Goal: Task Accomplishment & Management: Manage account settings

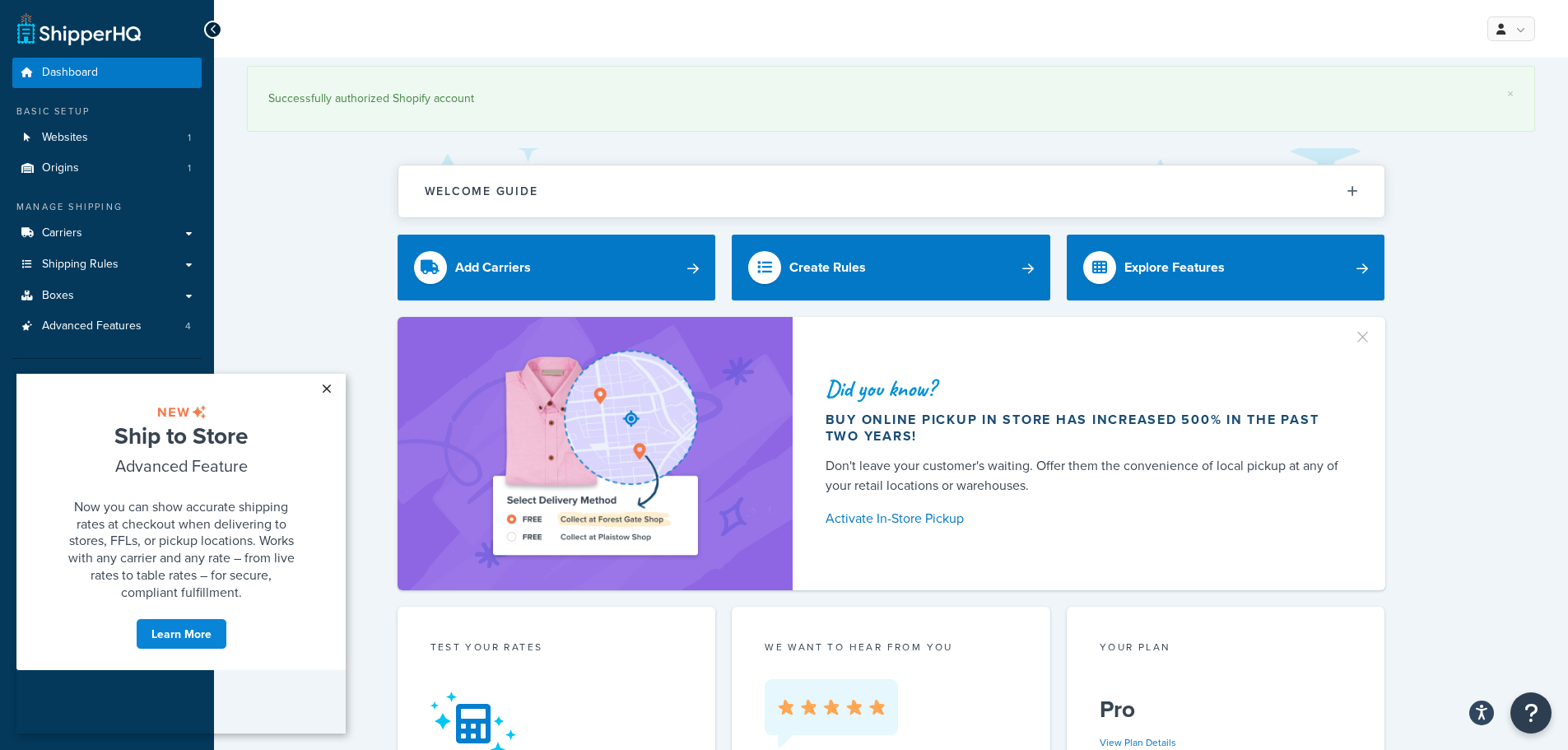
click at [318, 390] on link "×" at bounding box center [326, 388] width 29 height 29
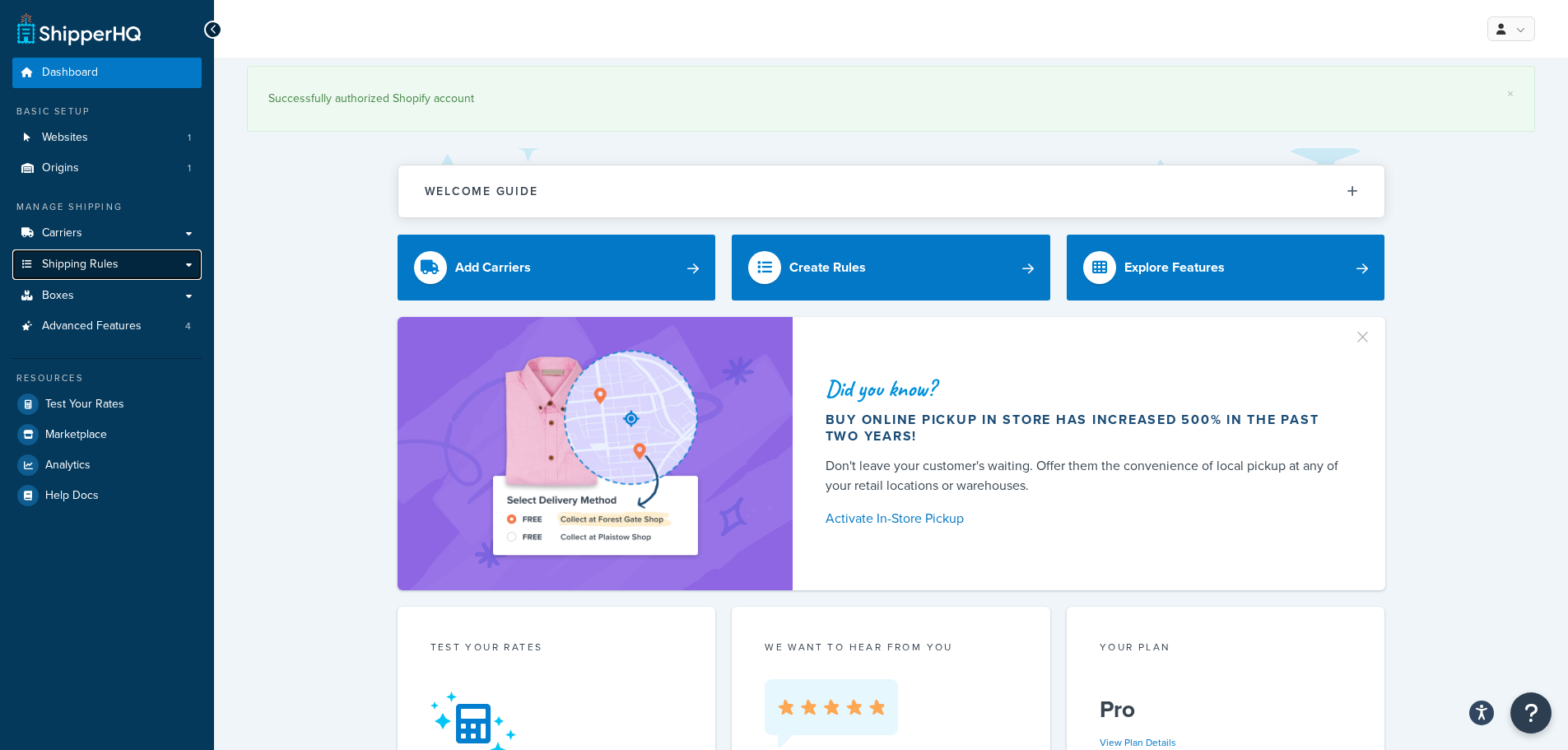
click at [74, 268] on span "Shipping Rules" at bounding box center [80, 264] width 76 height 14
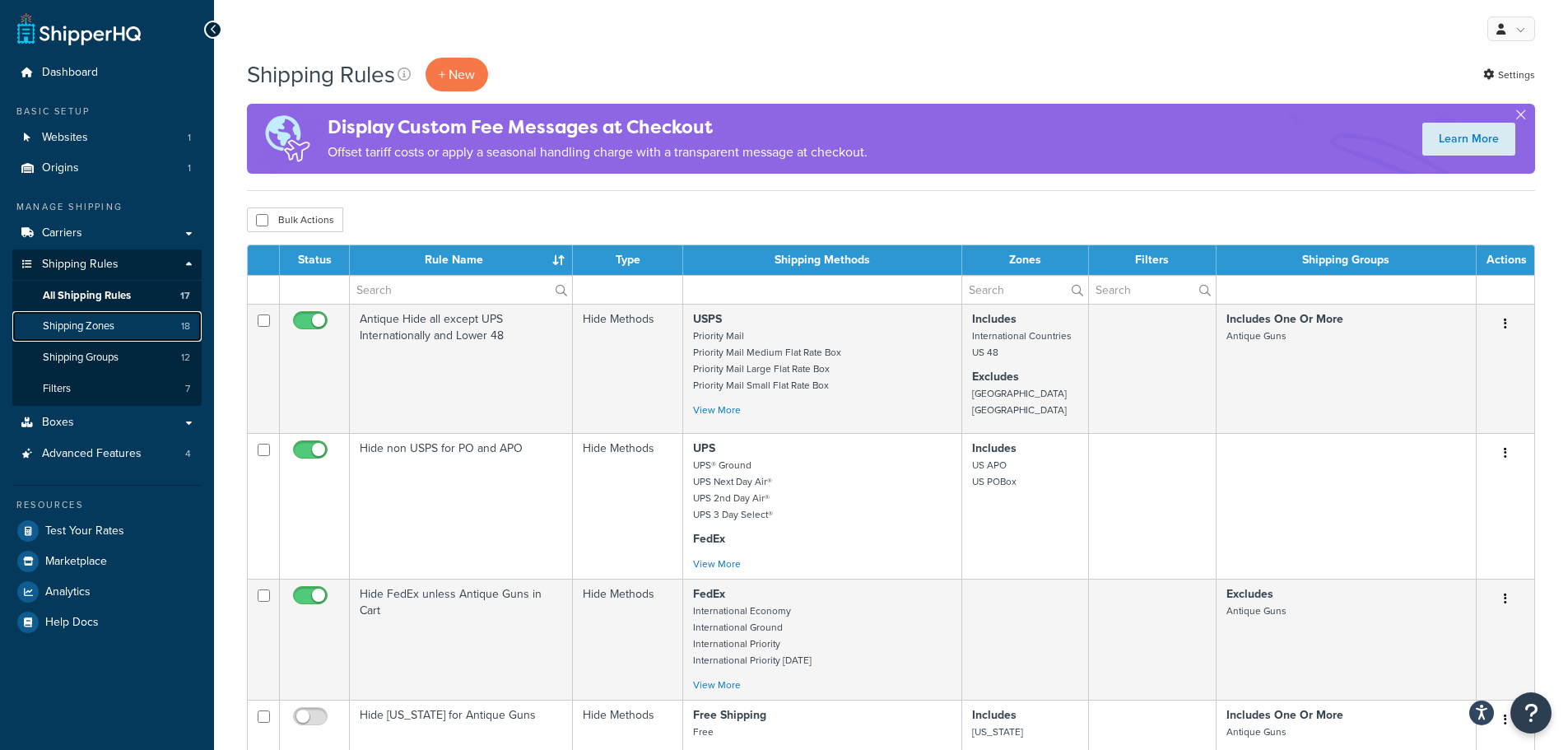
click at [75, 318] on link "Shipping Zones 18" at bounding box center [107, 326] width 189 height 30
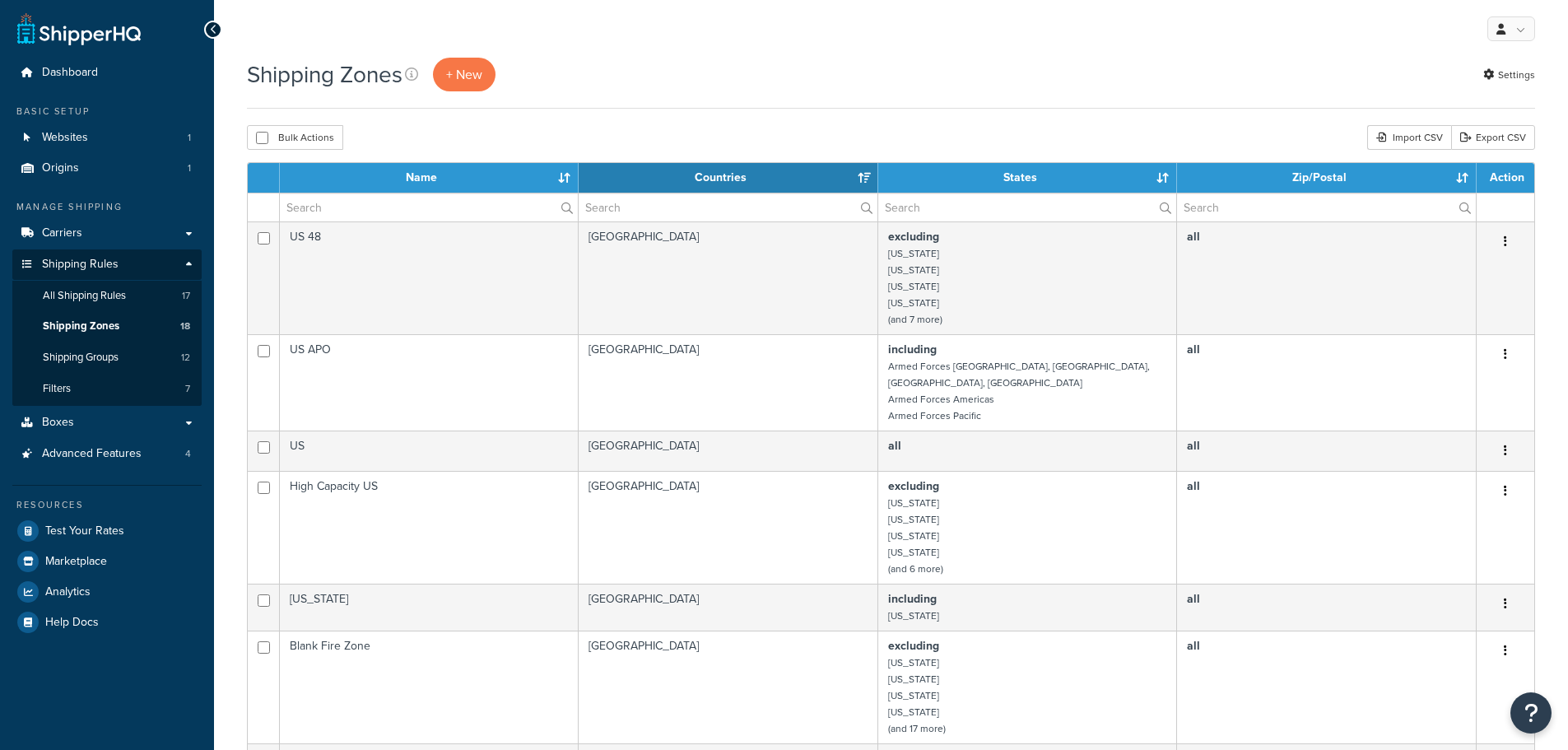
select select "15"
click at [110, 351] on span "Shipping Groups" at bounding box center [80, 358] width 75 height 14
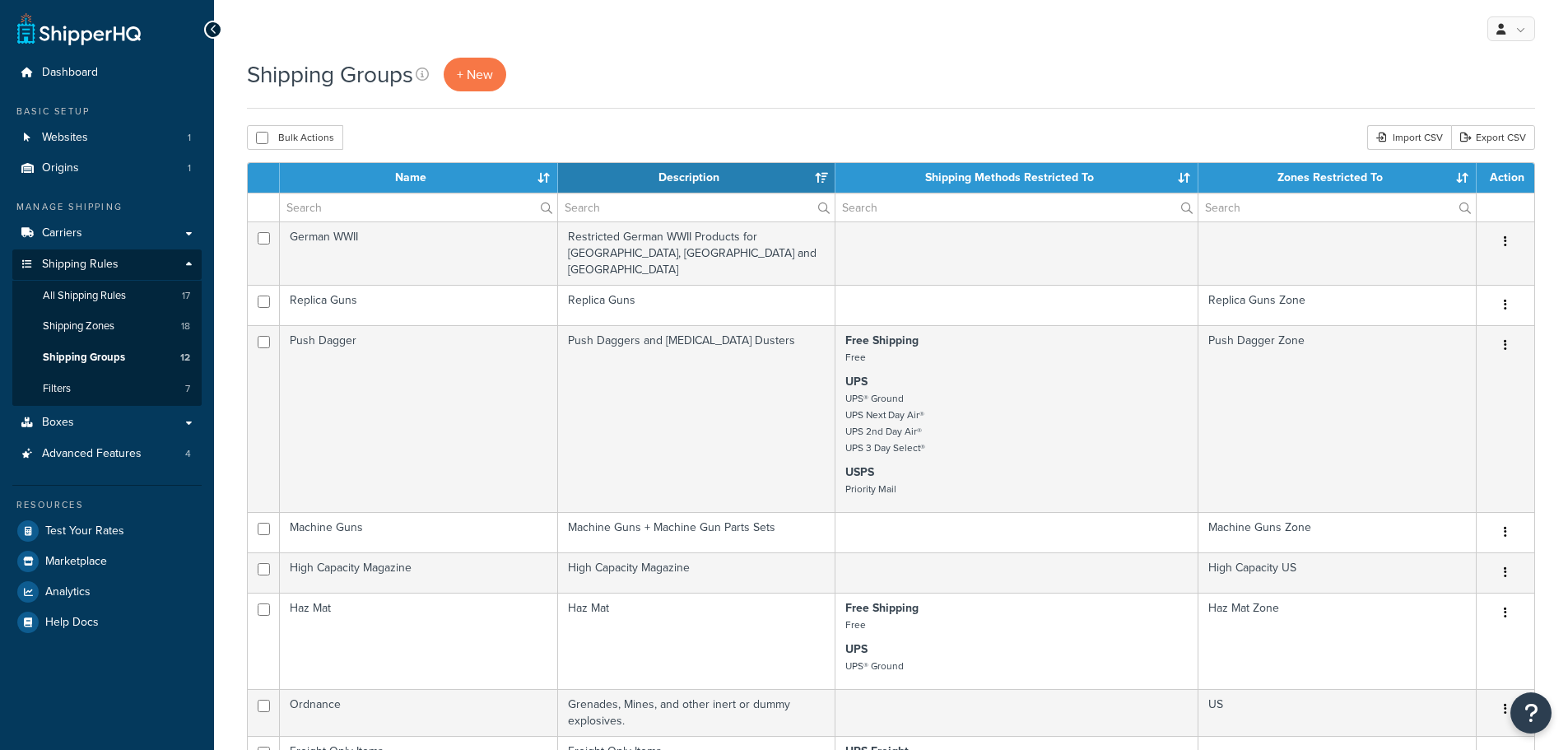
select select "15"
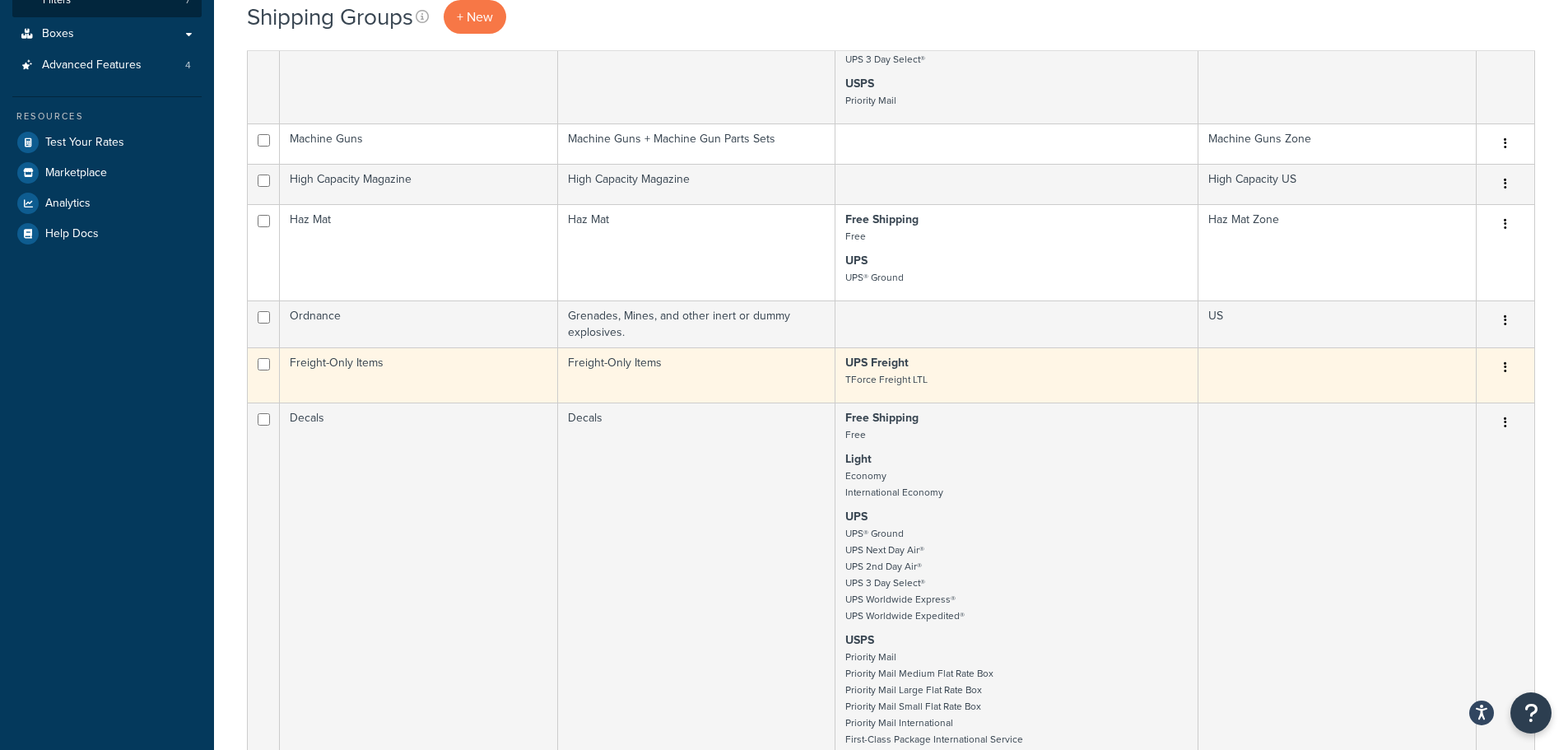
scroll to position [412, 0]
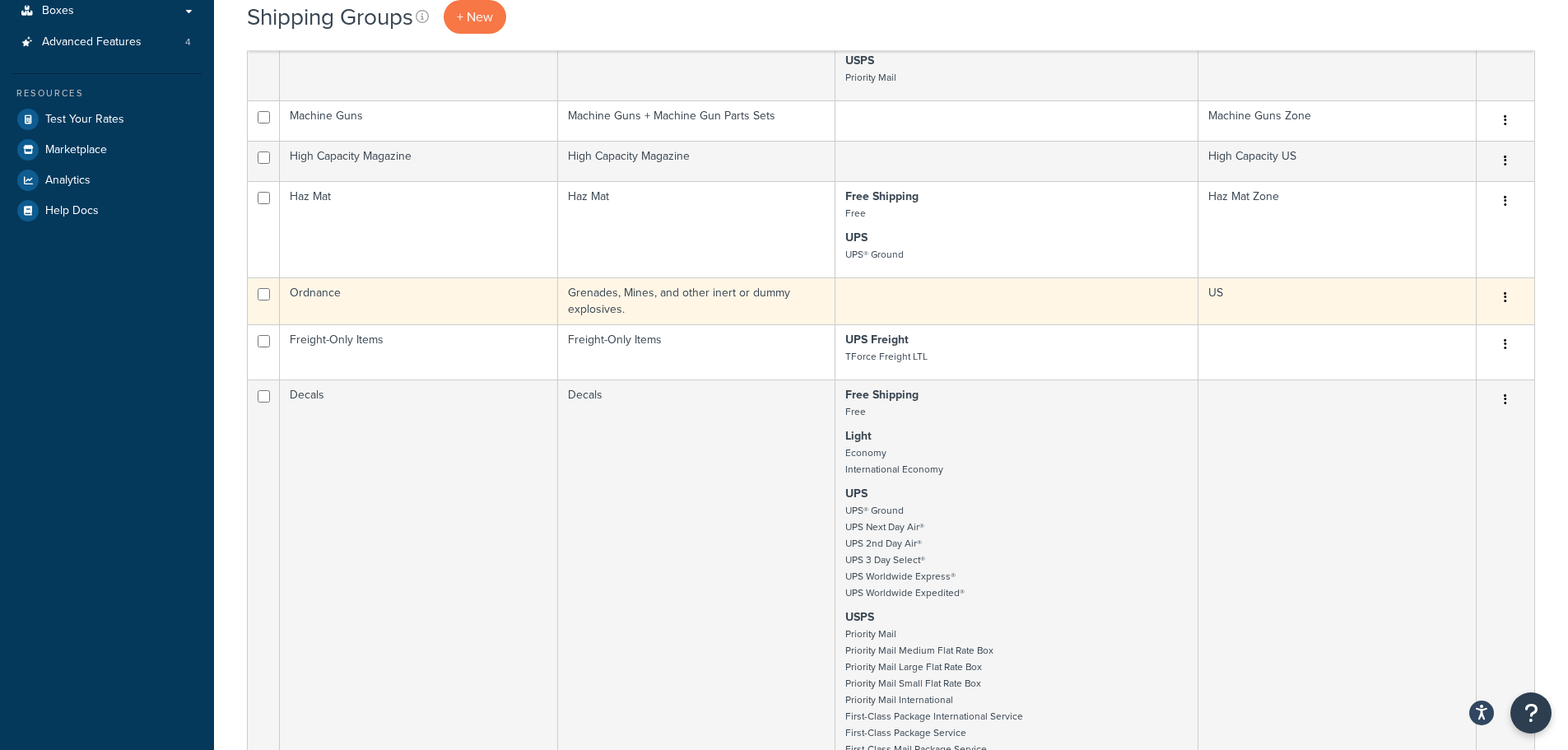
click at [1500, 286] on button "button" at bounding box center [1506, 298] width 23 height 26
click at [1451, 304] on link "Edit" at bounding box center [1439, 315] width 130 height 34
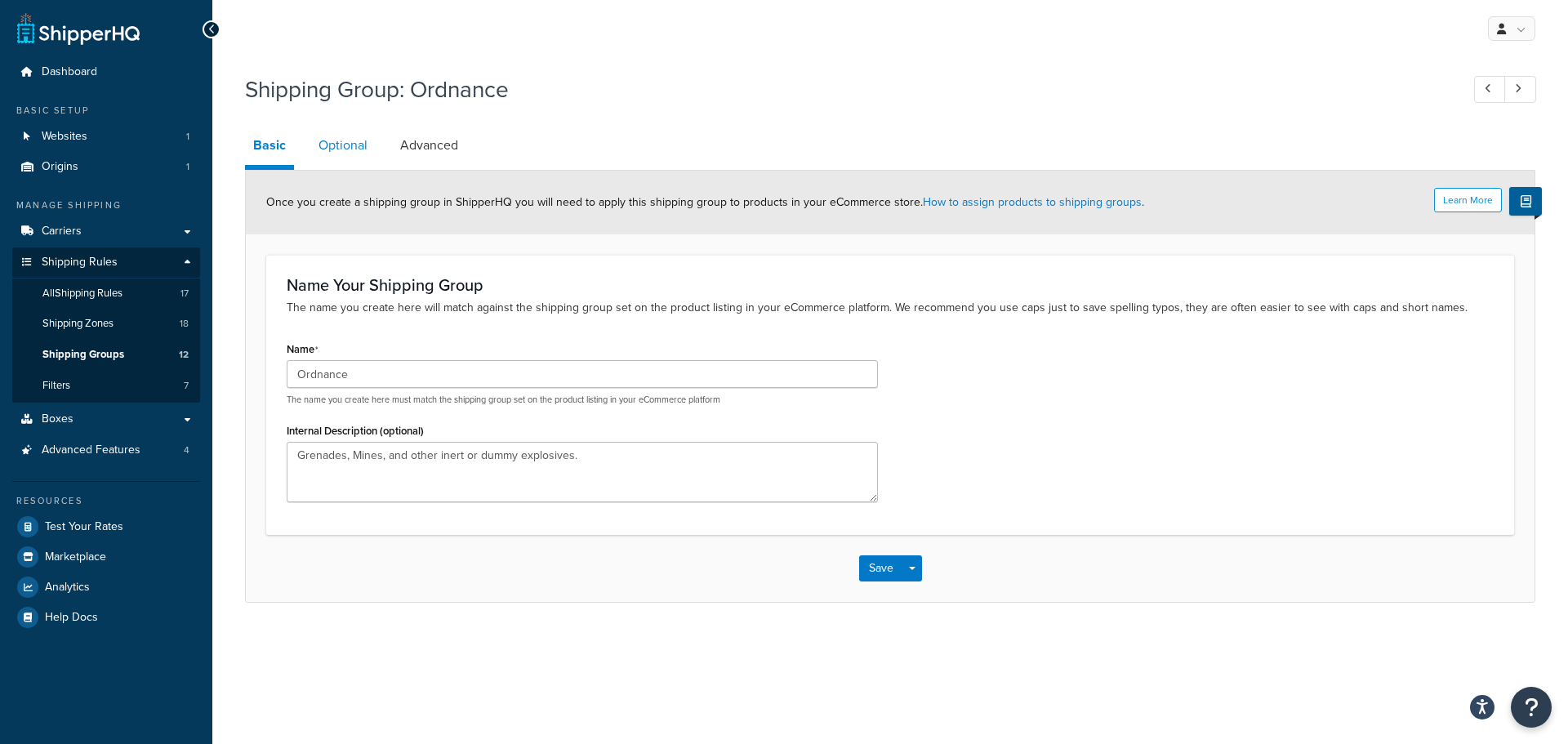
click at [340, 146] on link "Optional" at bounding box center [343, 145] width 65 height 40
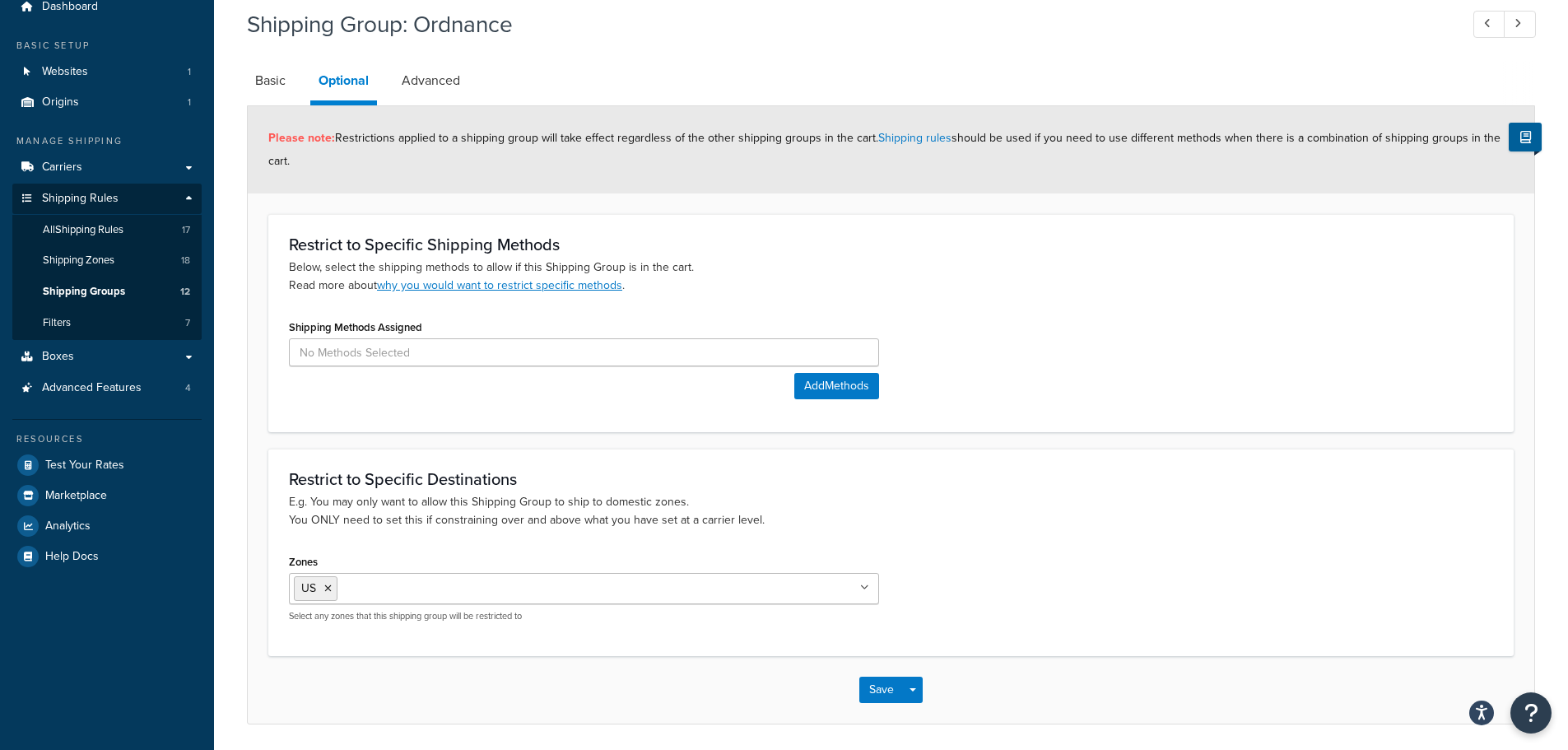
scroll to position [123, 0]
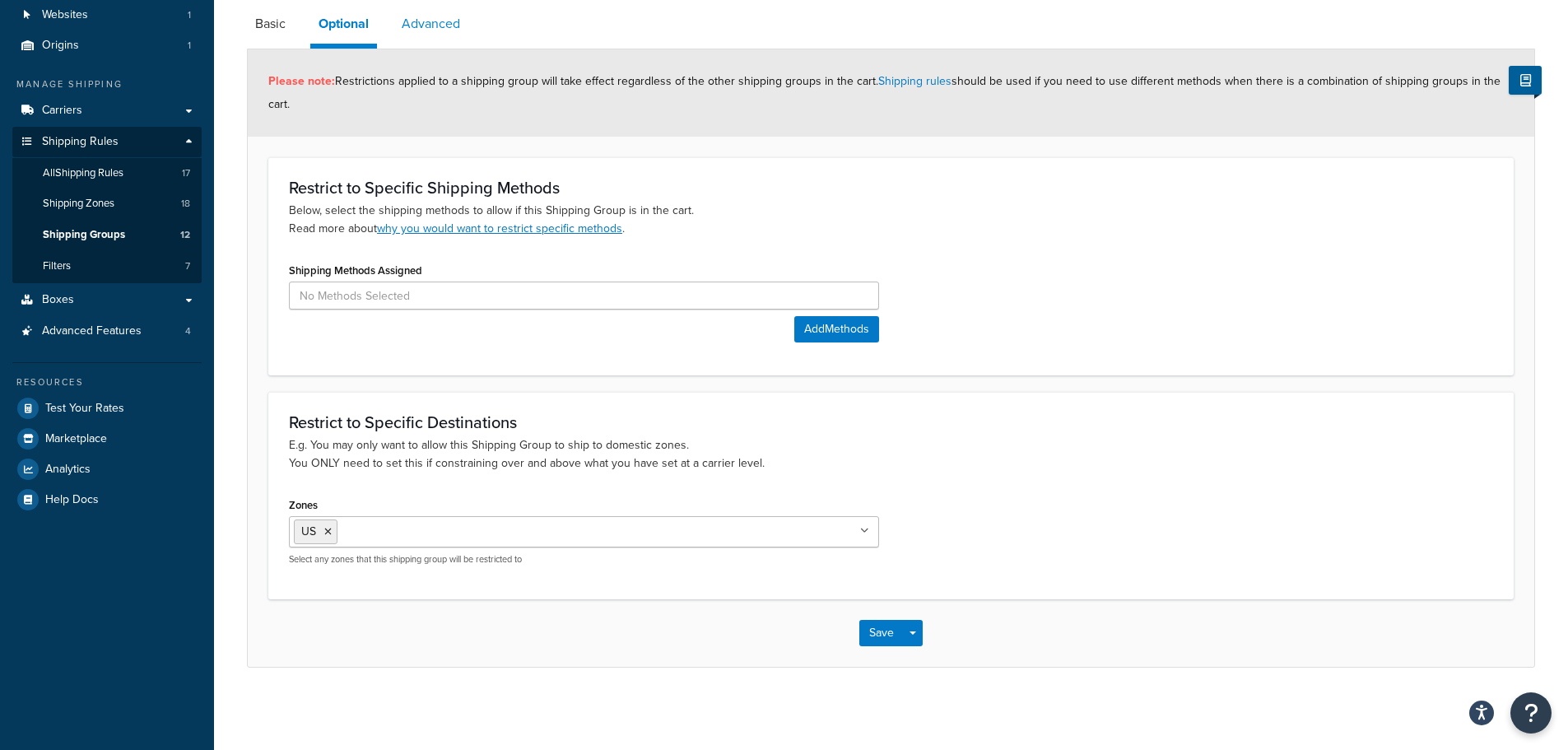
click at [423, 37] on link "Advanced" at bounding box center [431, 24] width 75 height 40
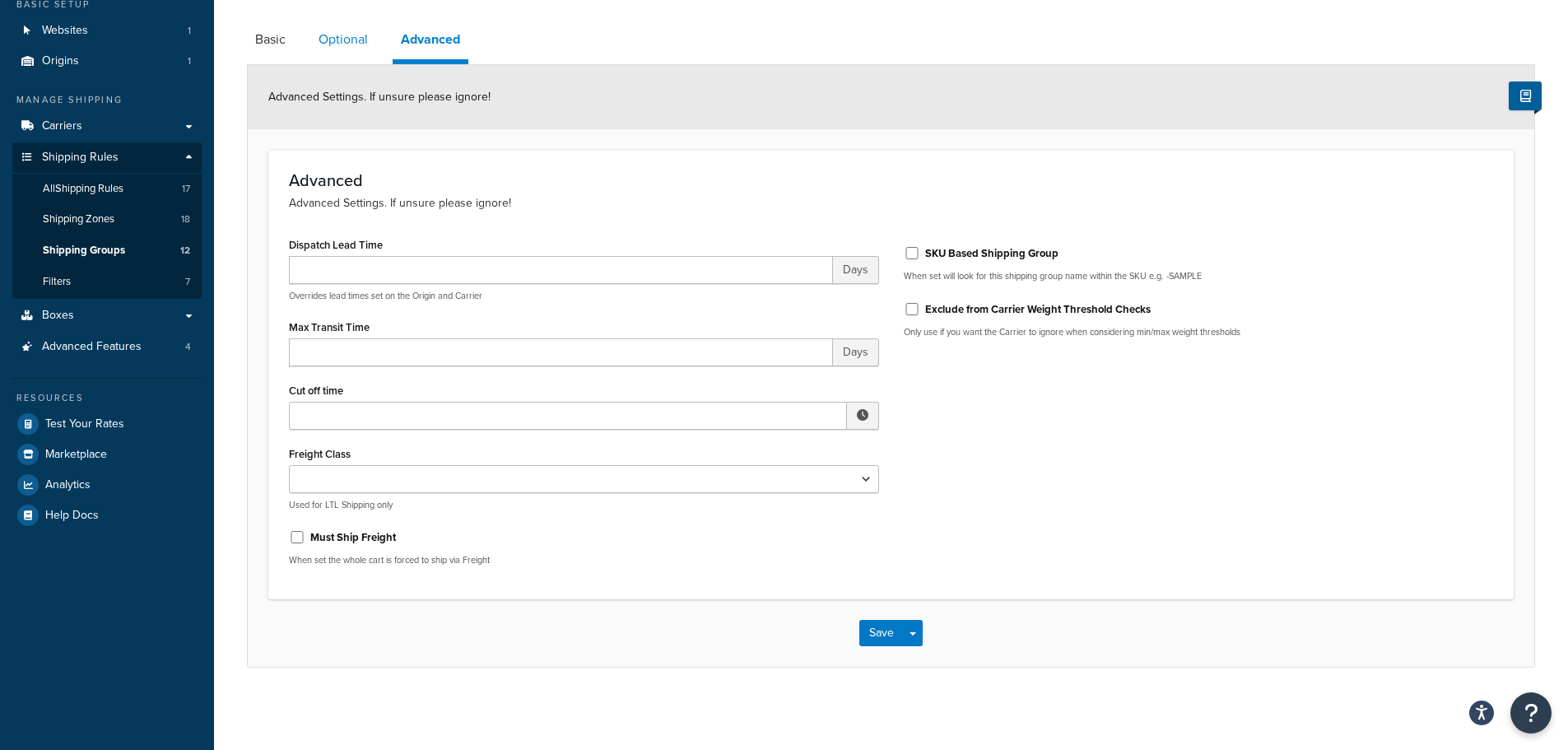
click at [333, 38] on link "Optional" at bounding box center [343, 40] width 66 height 40
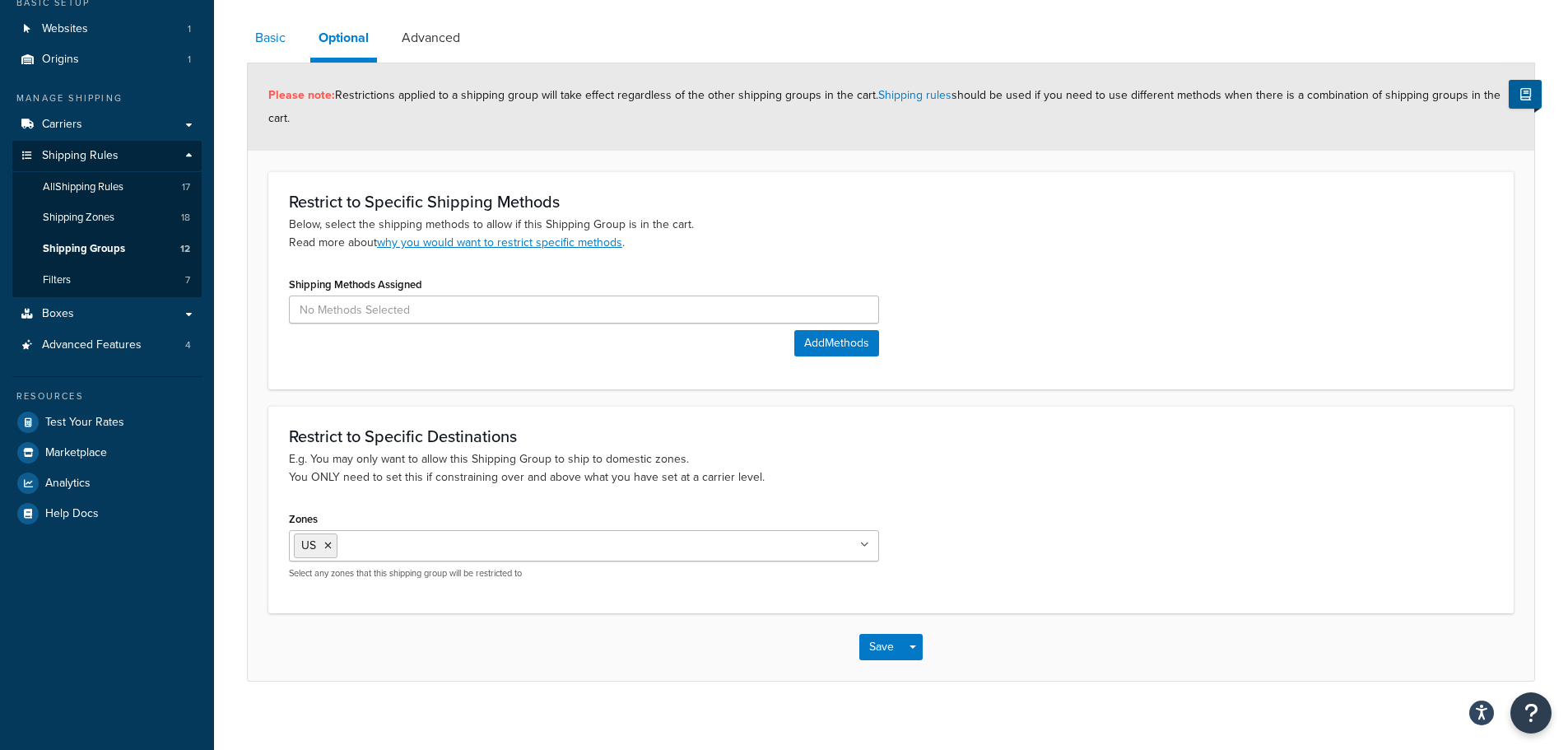
click at [270, 41] on link "Basic" at bounding box center [270, 38] width 47 height 40
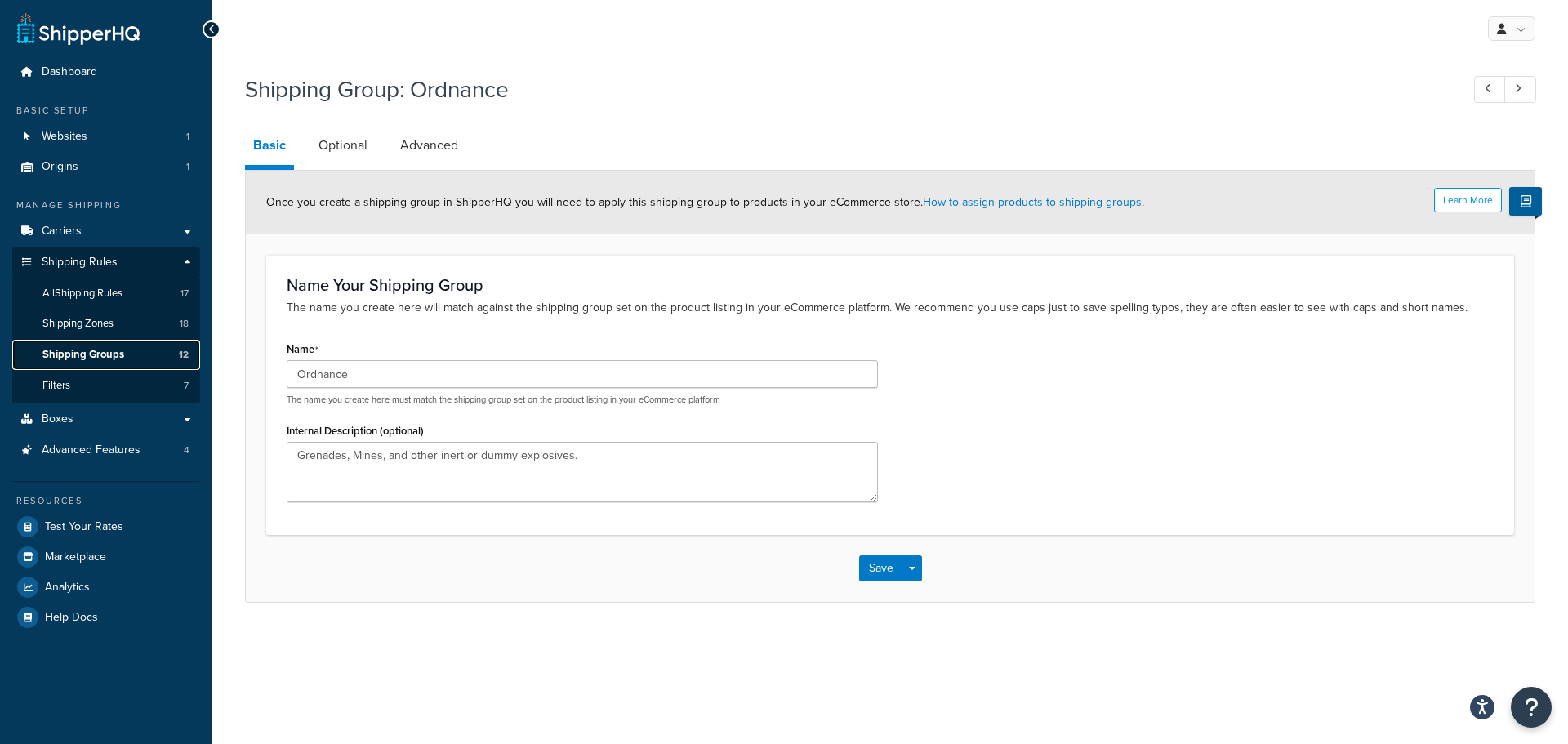
click at [83, 349] on span "Shipping Groups" at bounding box center [83, 355] width 82 height 14
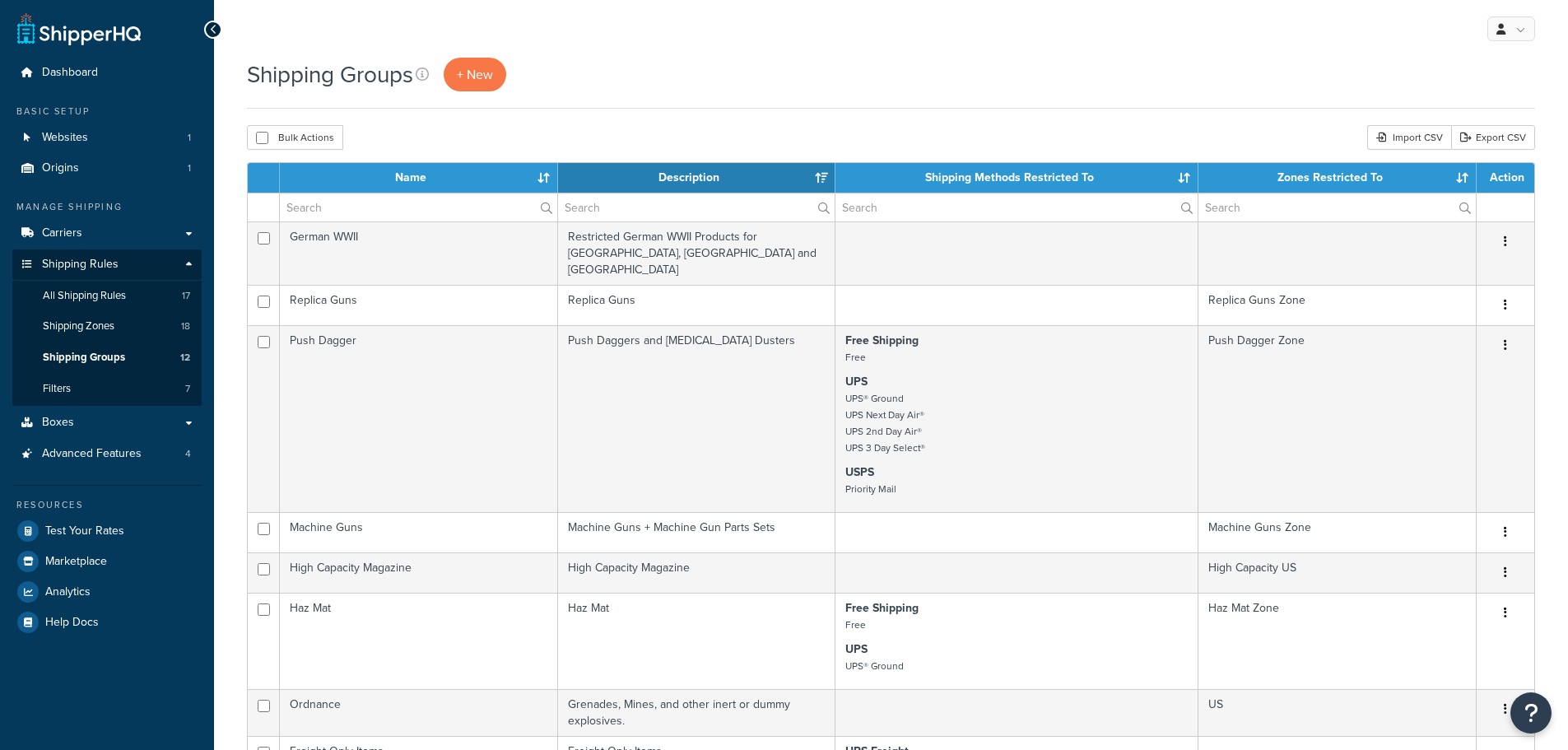
select select "15"
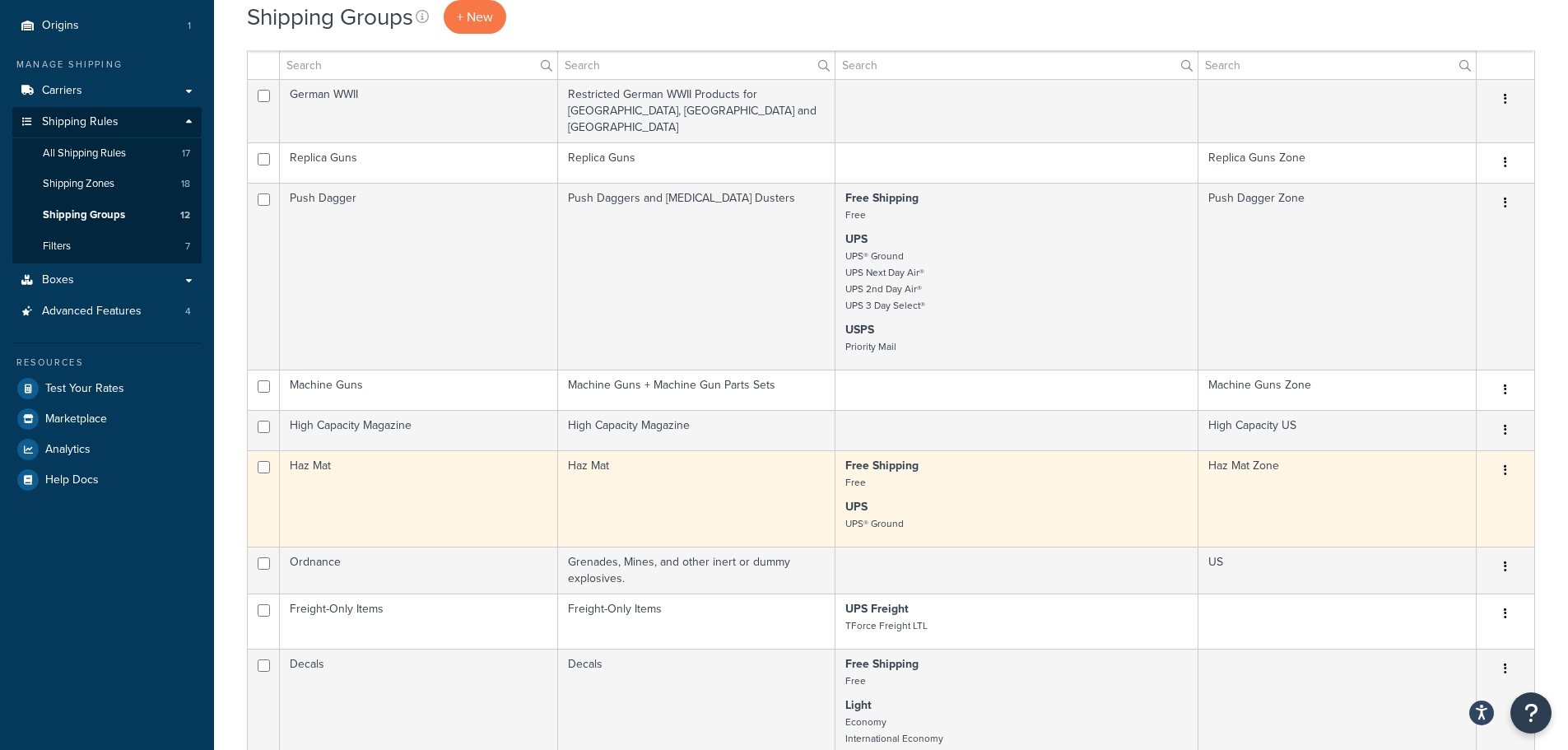
scroll to position [165, 0]
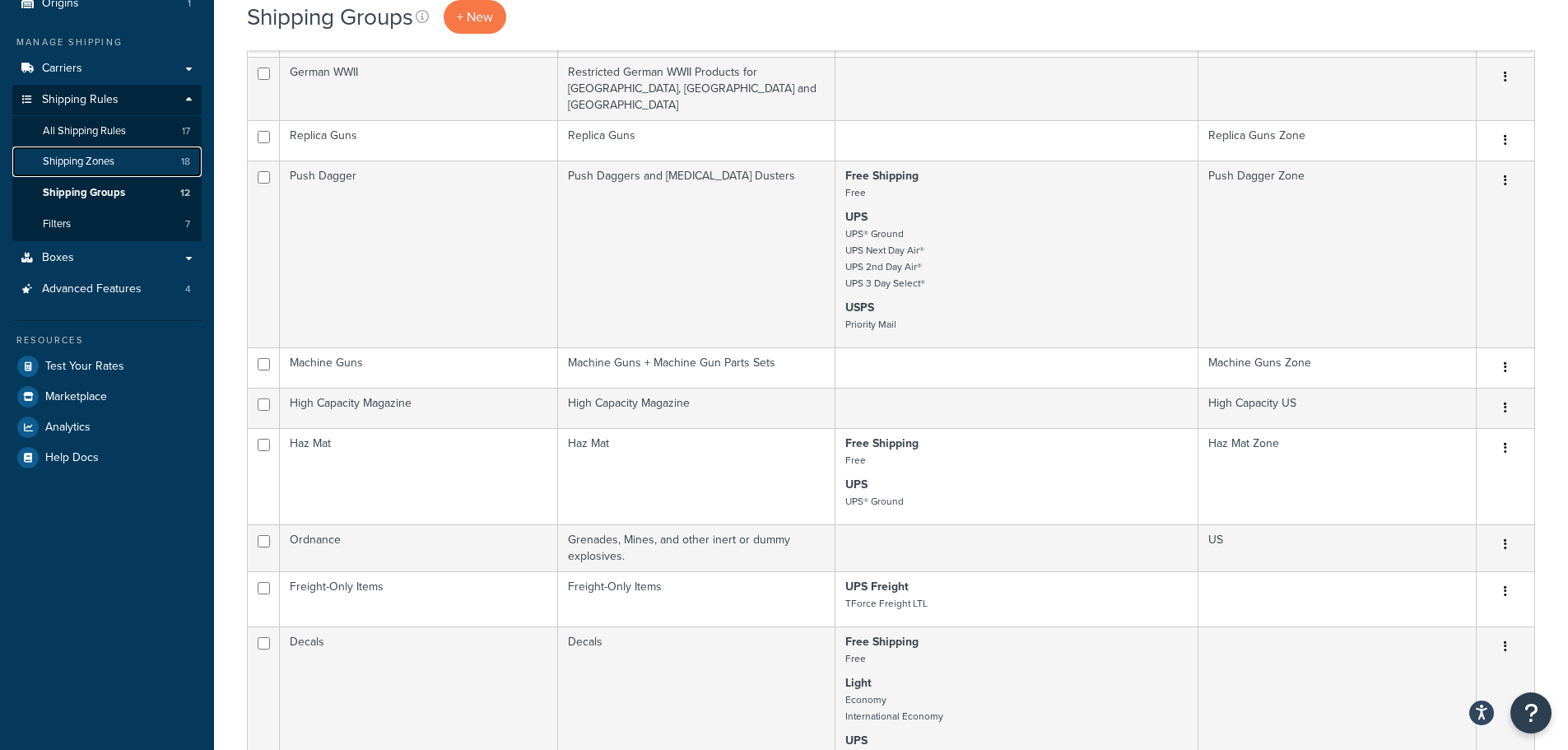
click at [114, 165] on span "Shipping Zones" at bounding box center [78, 162] width 72 height 14
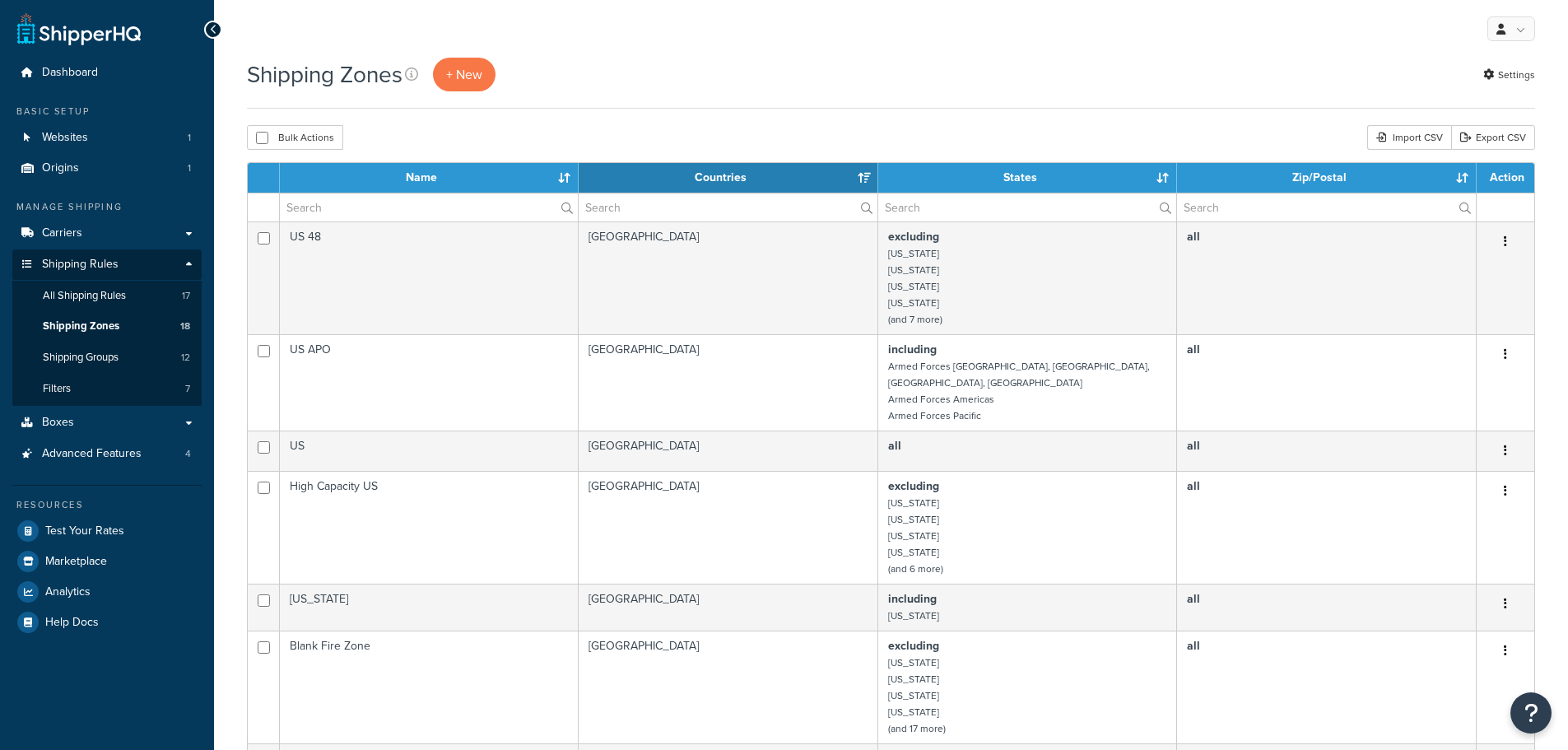
select select "15"
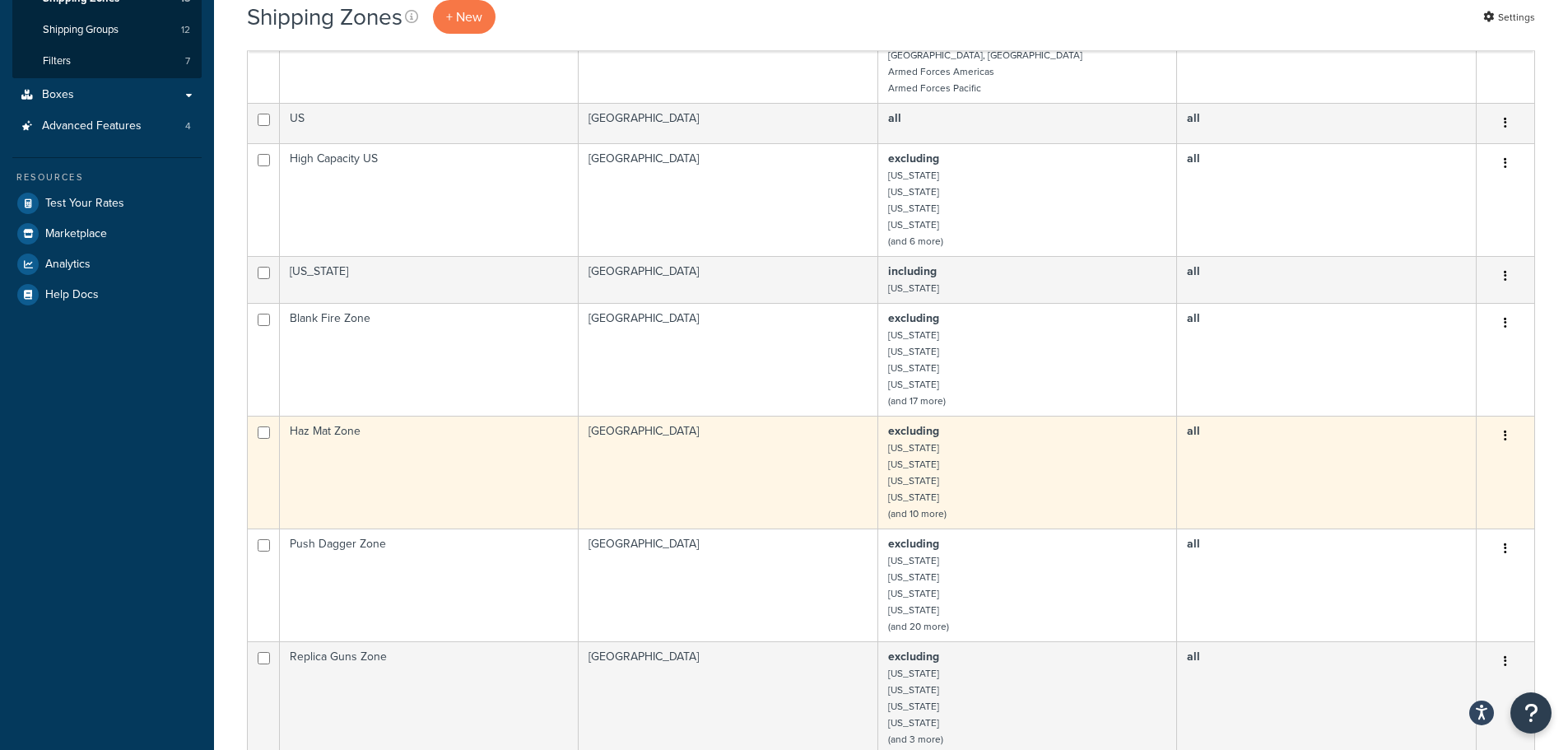
scroll to position [329, 0]
click at [931, 505] on small "(and 10 more)" at bounding box center [917, 512] width 58 height 15
click at [1506, 428] on icon "button" at bounding box center [1506, 434] width 3 height 11
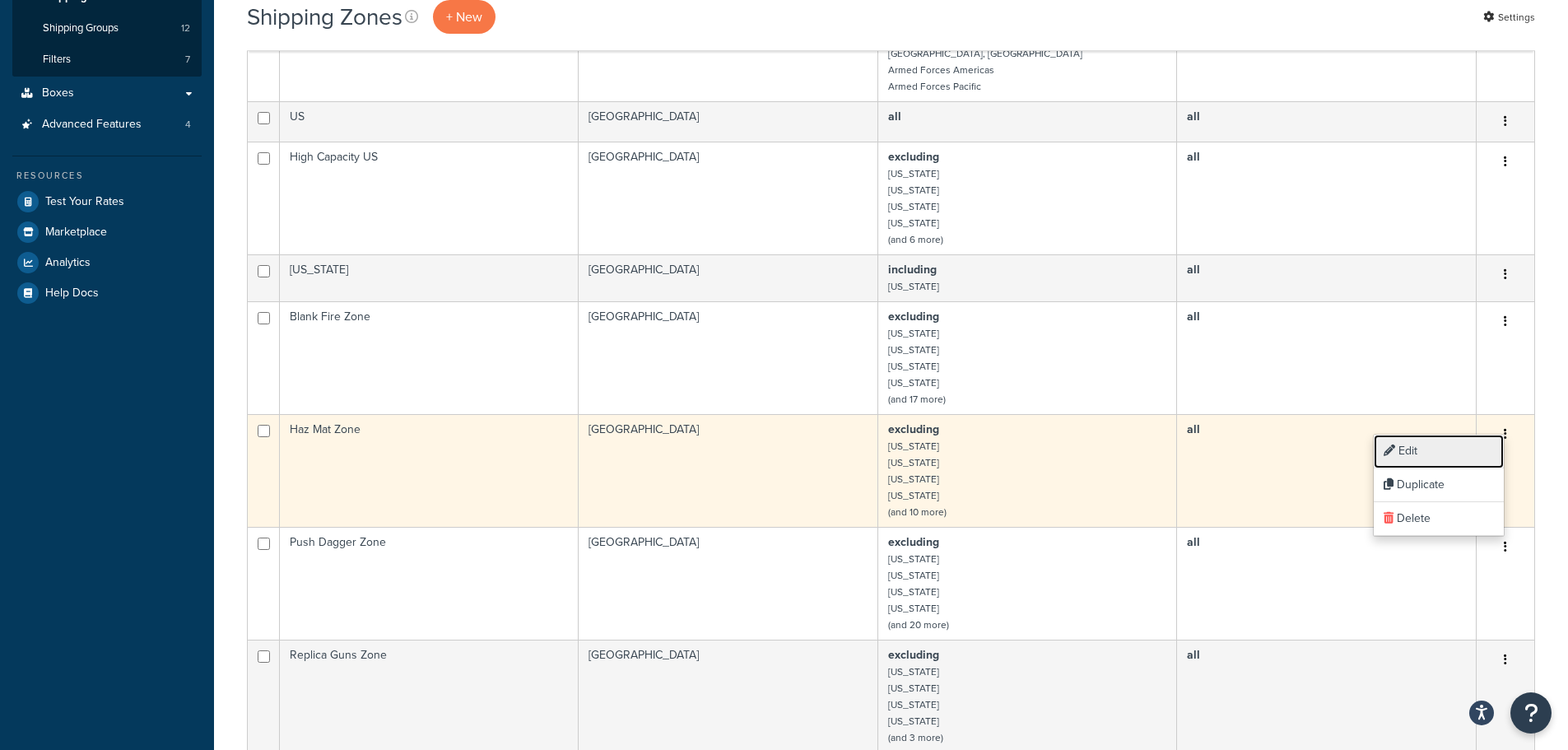
click at [1450, 458] on link "Edit" at bounding box center [1439, 451] width 130 height 34
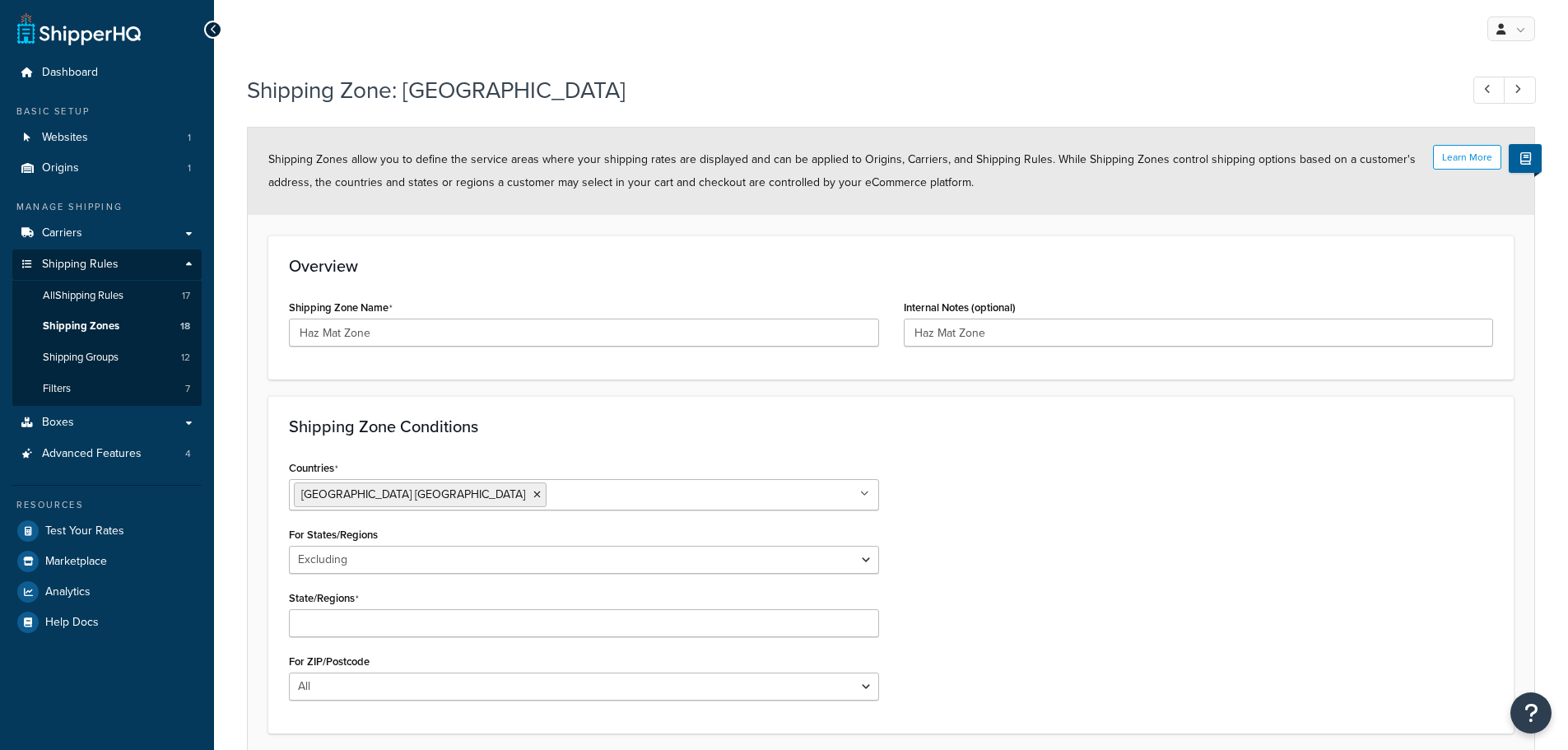
select select "excluding"
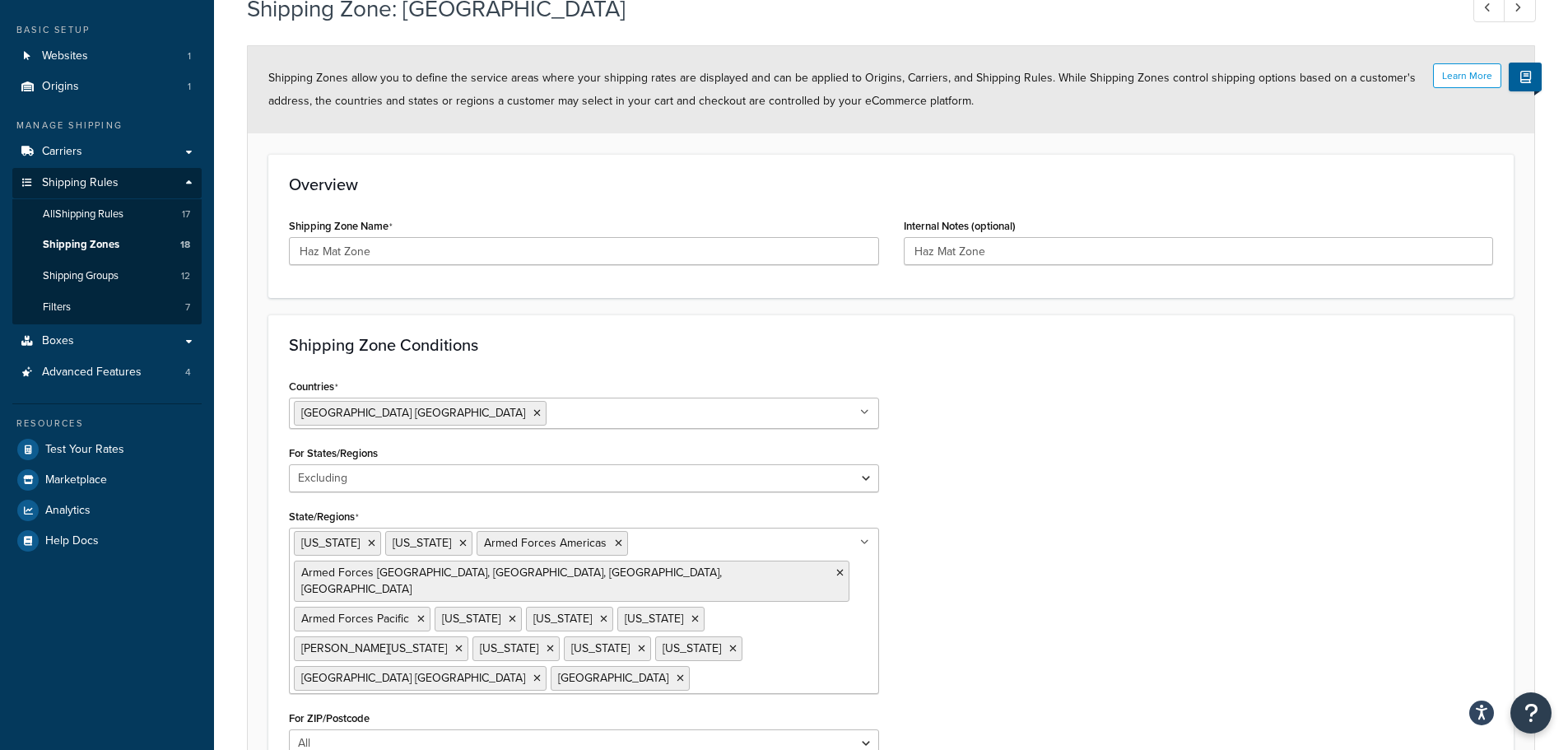
scroll to position [82, 0]
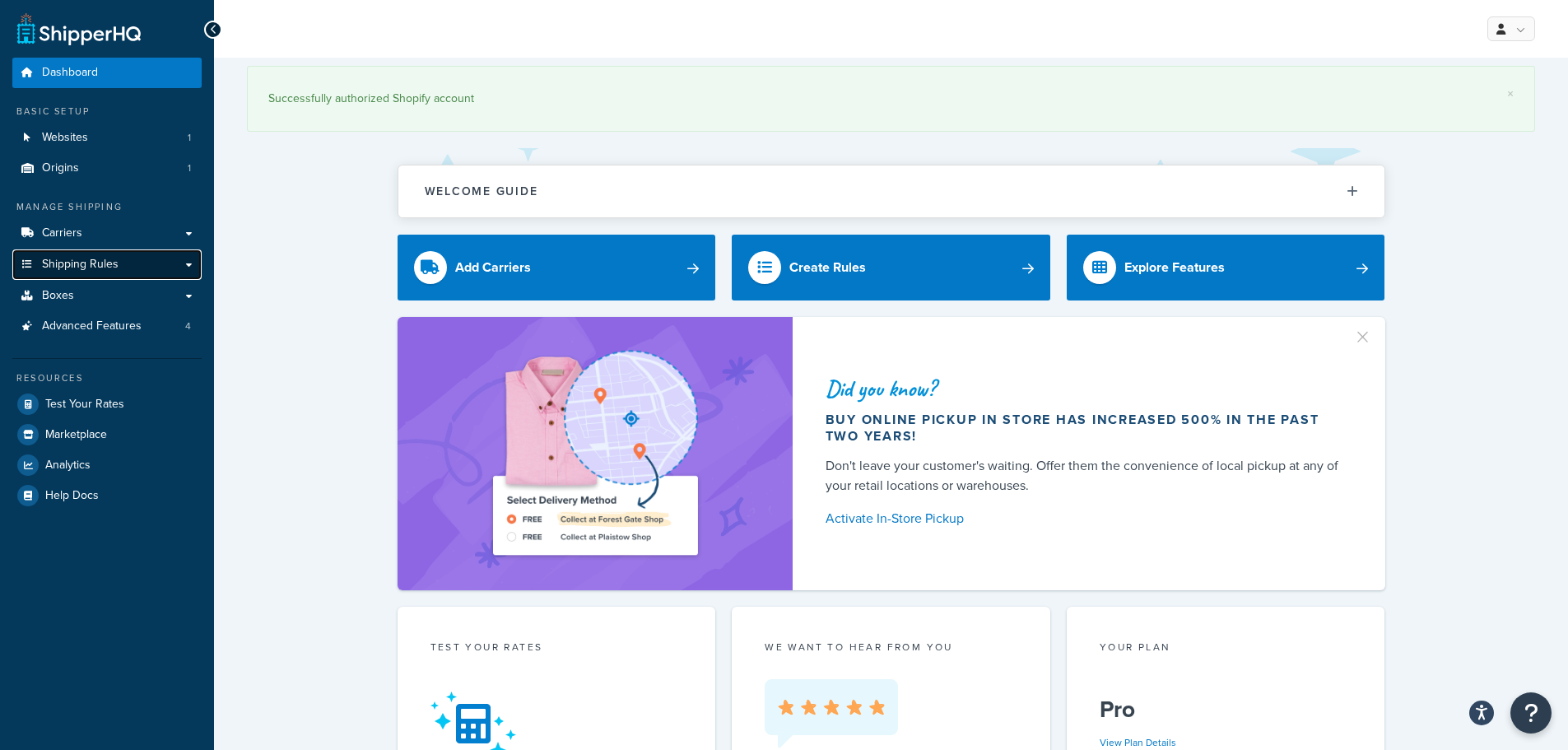
click at [78, 271] on span "Shipping Rules" at bounding box center [80, 264] width 76 height 14
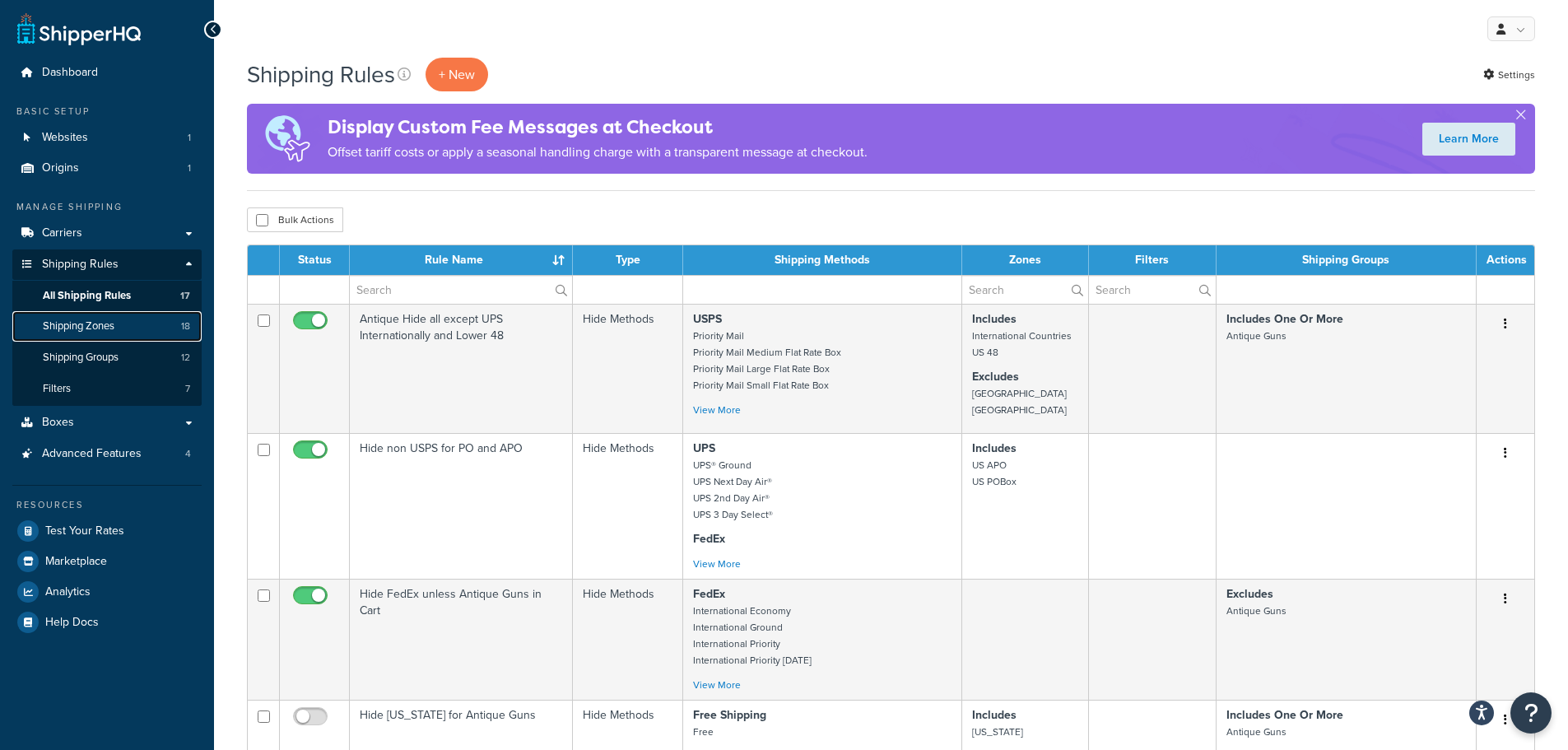
click at [86, 332] on span "Shipping Zones" at bounding box center [78, 326] width 72 height 14
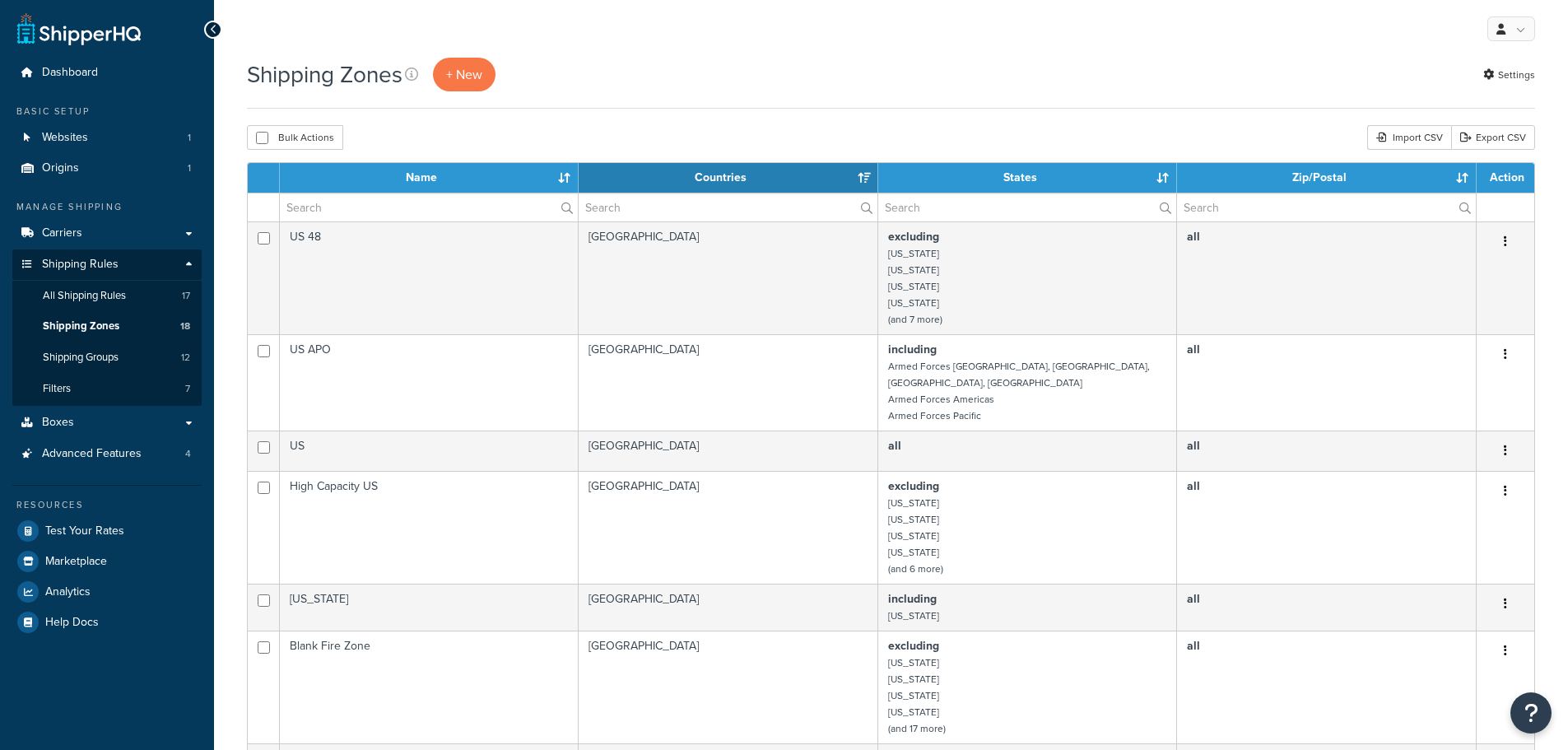
select select "15"
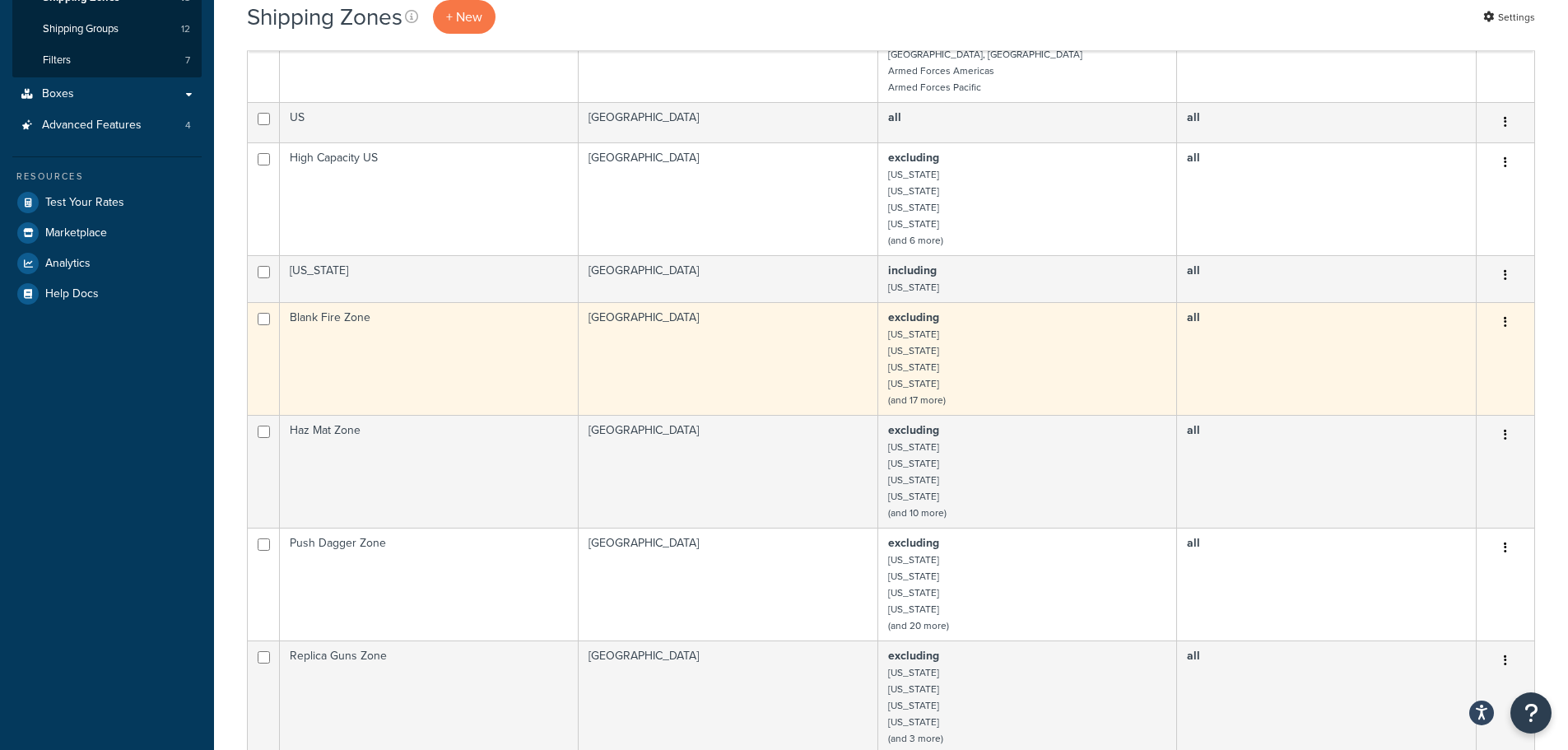
scroll to position [329, 0]
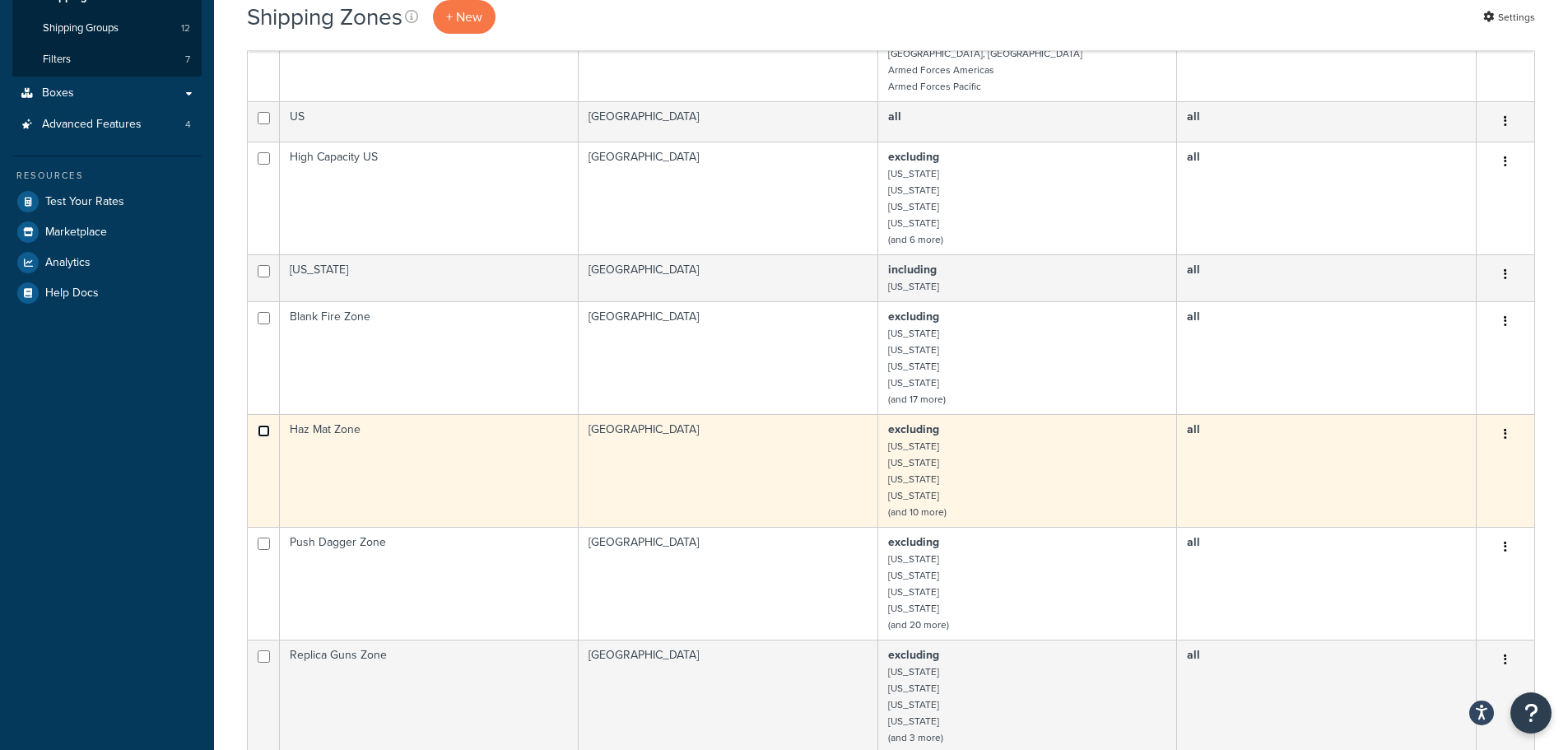
checkbox input "true"
click at [1511, 421] on button "button" at bounding box center [1506, 434] width 23 height 26
click at [1436, 486] on link "Duplicate" at bounding box center [1439, 485] width 130 height 34
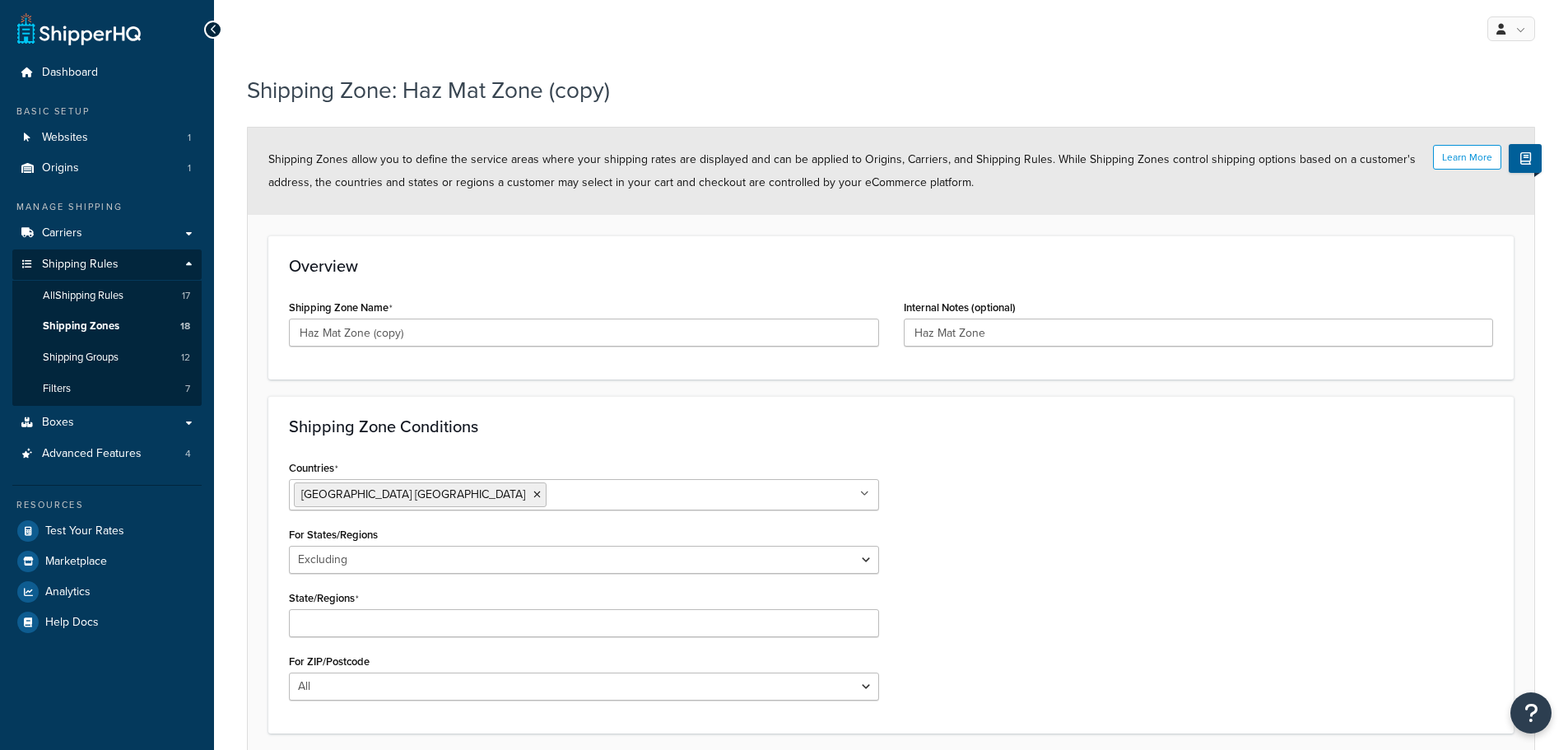
select select "excluding"
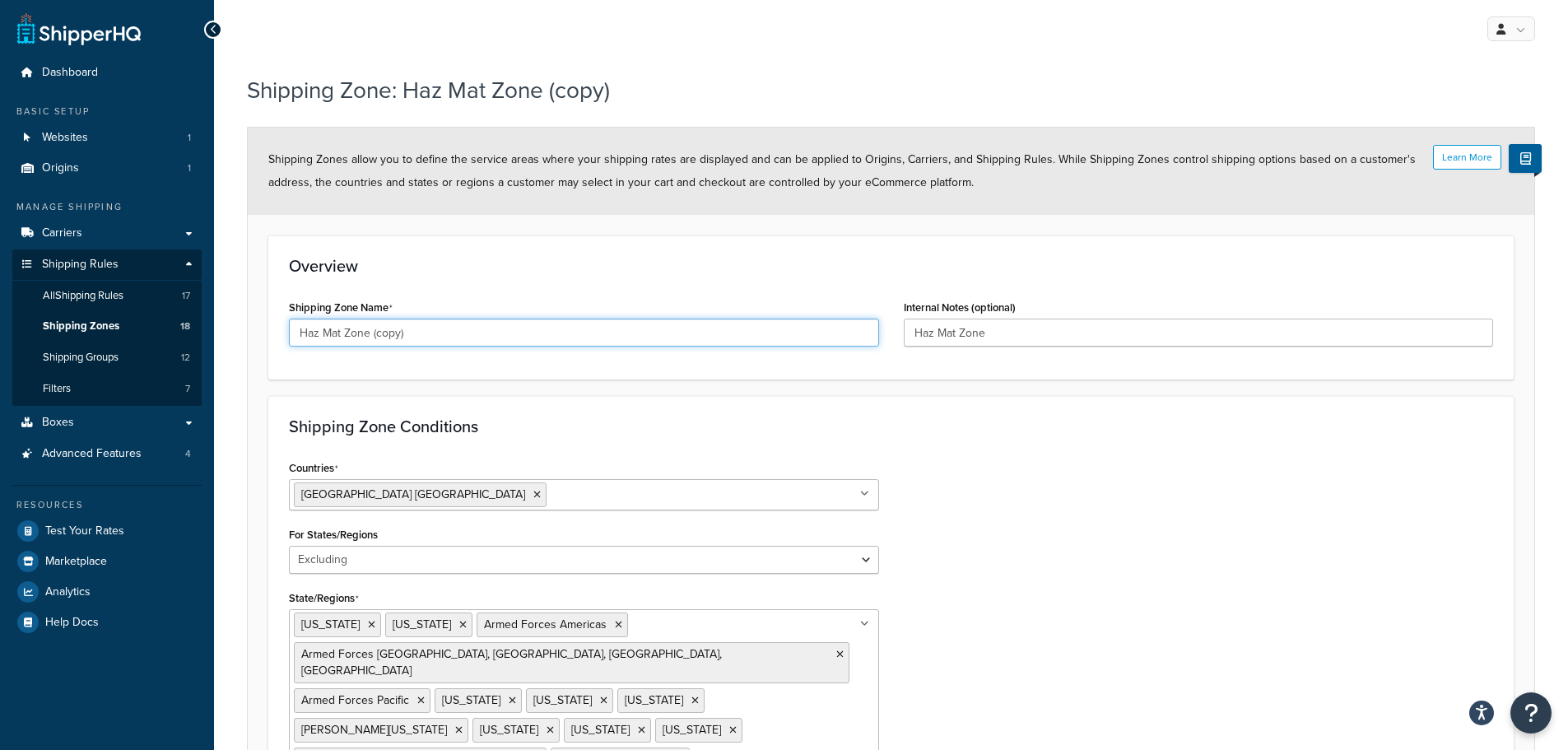
drag, startPoint x: 342, startPoint y: 330, endPoint x: 294, endPoint y: 330, distance: 48.0
click at [294, 330] on input "Haz Mat Zone (copy)" at bounding box center [583, 333] width 590 height 28
drag, startPoint x: 381, startPoint y: 332, endPoint x: 592, endPoint y: 327, distance: 211.1
click at [592, 327] on input "Ordnance Zone (copy)" at bounding box center [583, 333] width 590 height 28
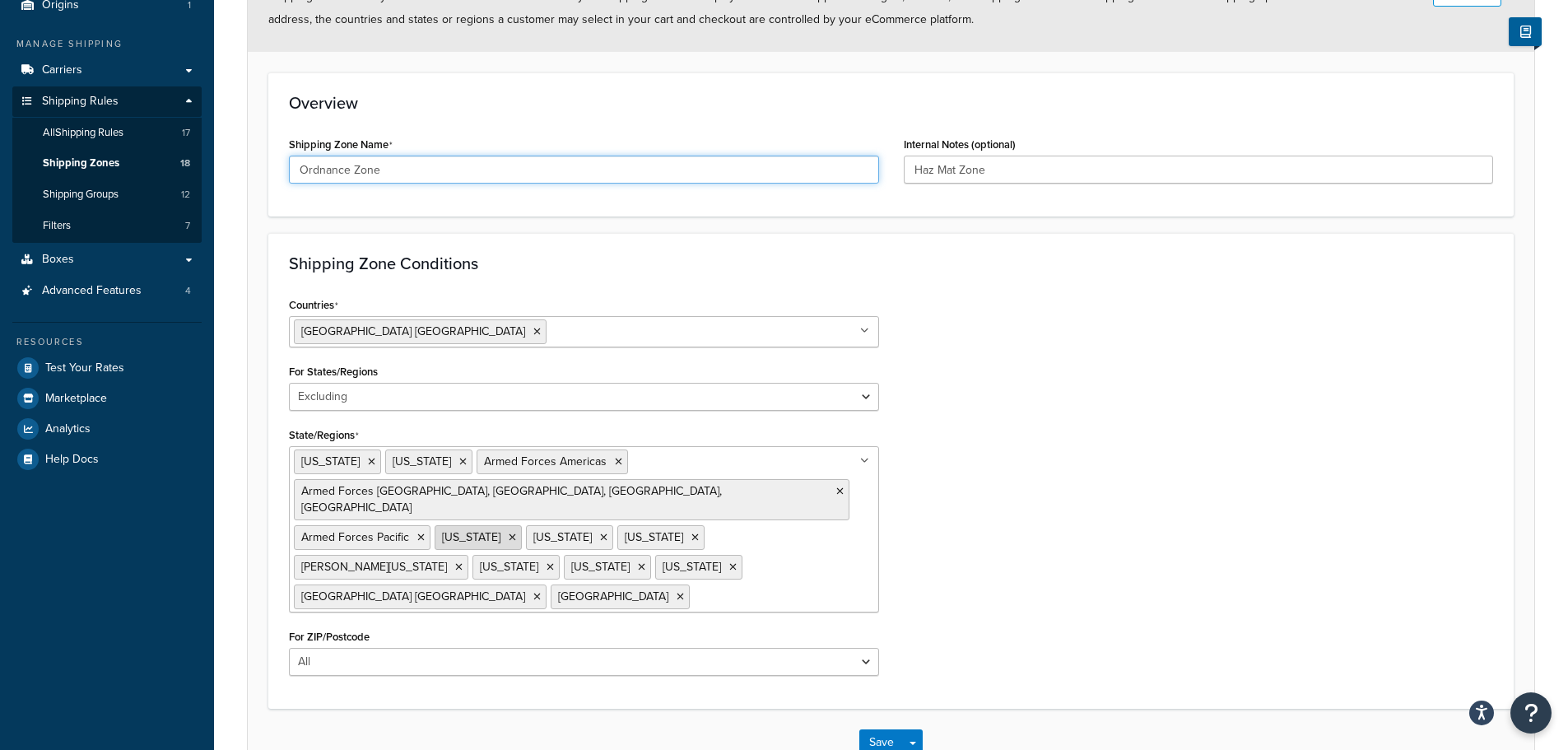
scroll to position [165, 0]
type input "Ordnance Zone"
click at [368, 461] on icon at bounding box center [372, 460] width 8 height 10
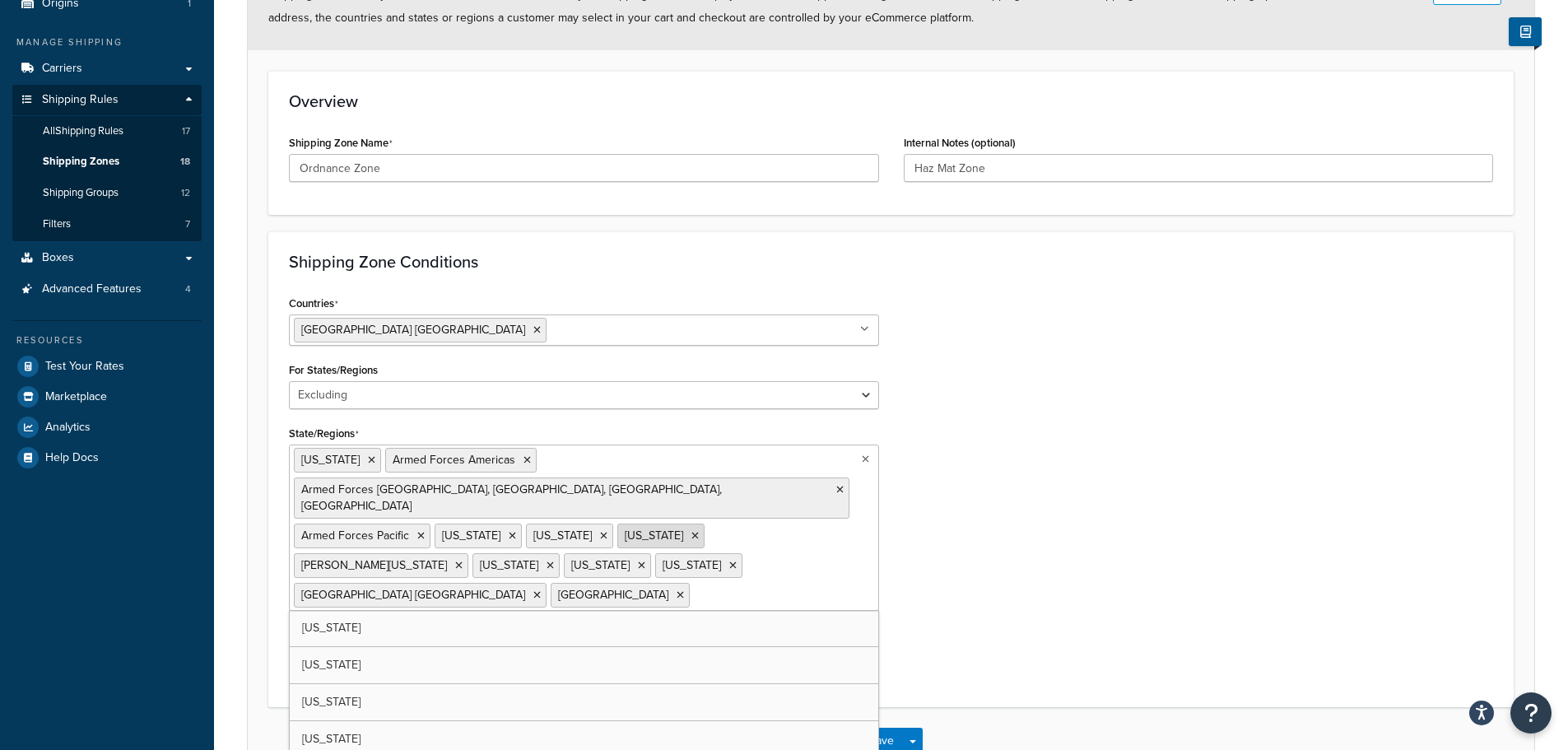
click at [705, 524] on li "[US_STATE]" at bounding box center [660, 536] width 88 height 24
click at [699, 532] on icon at bounding box center [695, 536] width 8 height 10
click at [1055, 452] on div "Countries [GEOGRAPHIC_DATA] [GEOGRAPHIC_DATA] All Countries ALL [GEOGRAPHIC_DAT…" at bounding box center [891, 489] width 1229 height 395
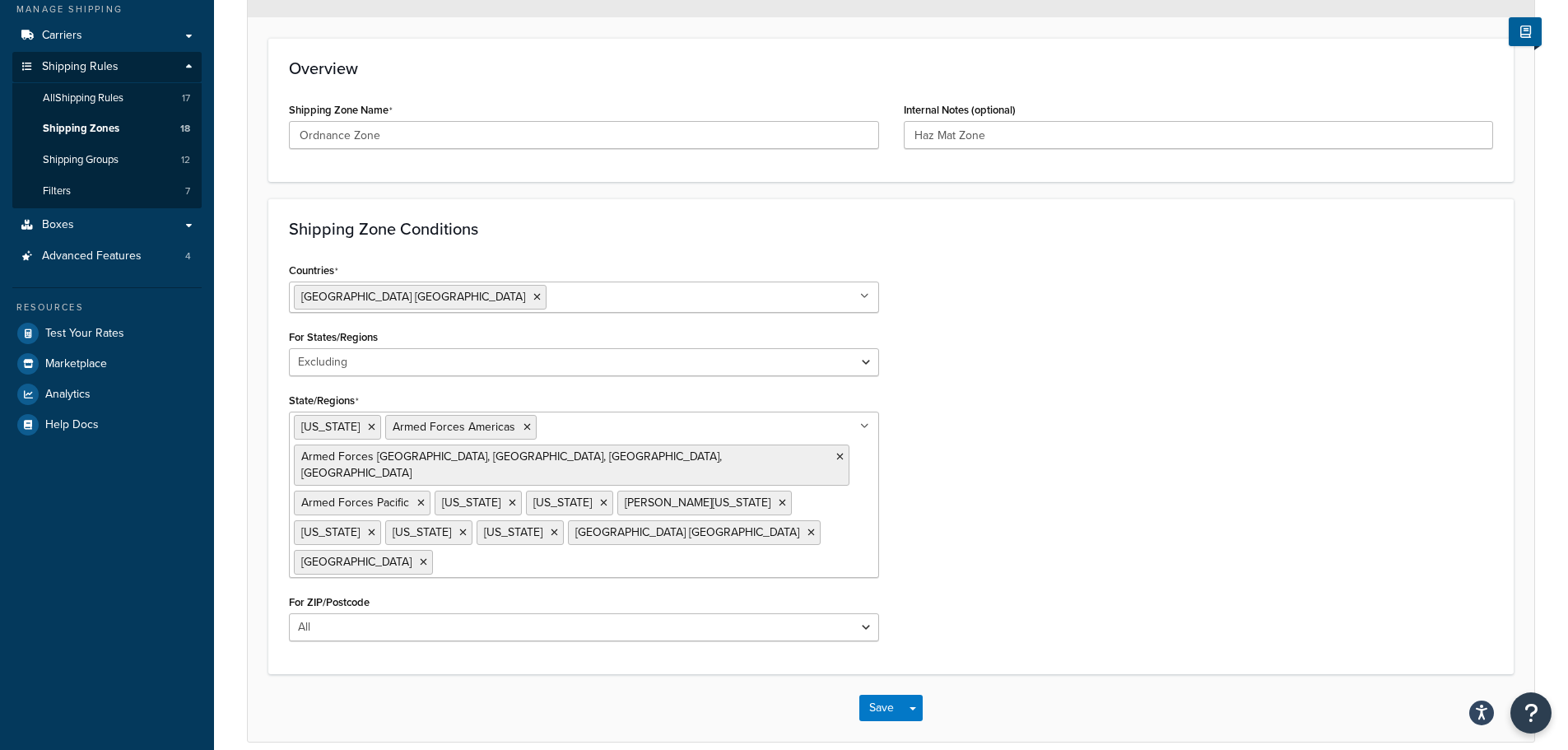
scroll to position [226, 0]
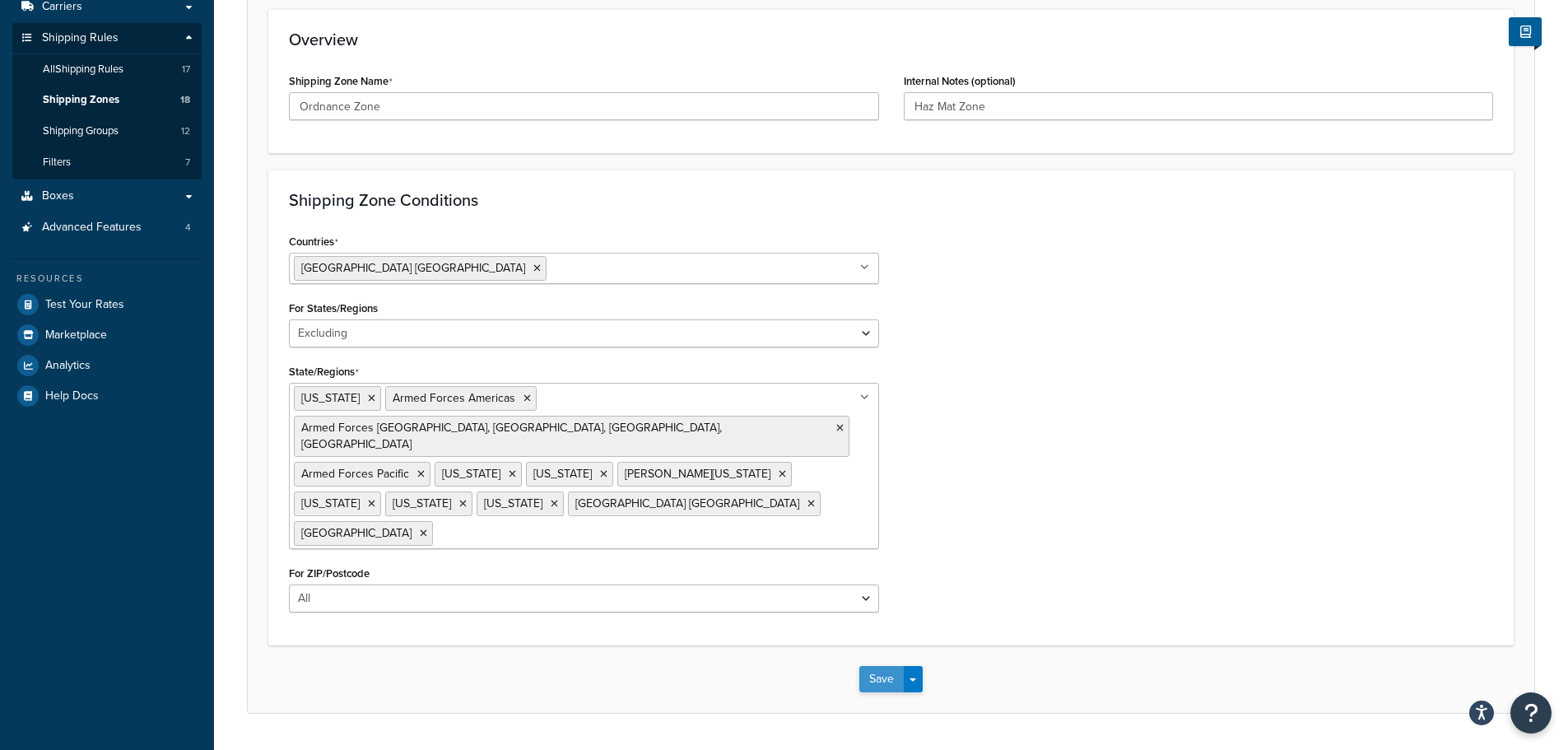
click at [885, 666] on button "Save" at bounding box center [881, 679] width 44 height 26
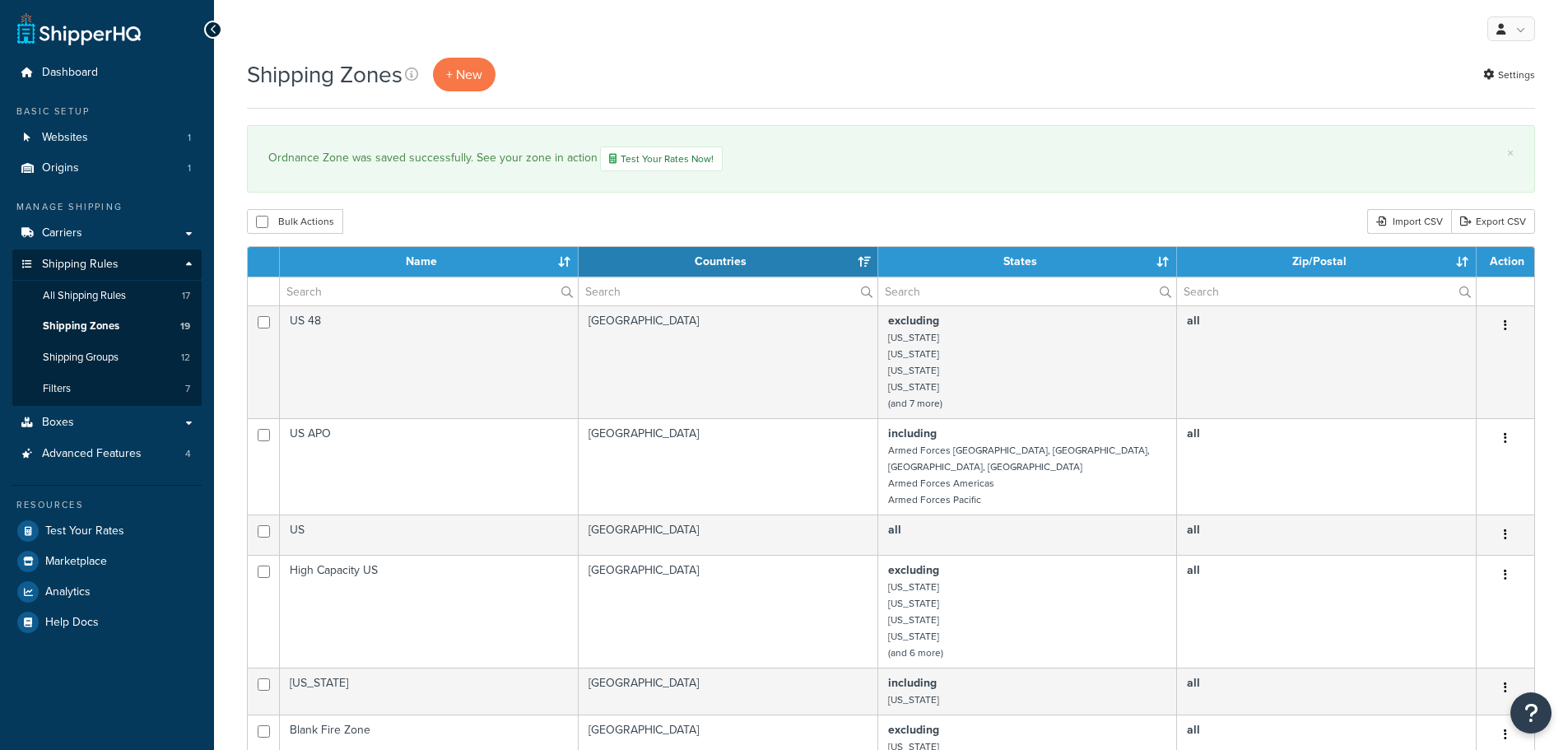
select select "15"
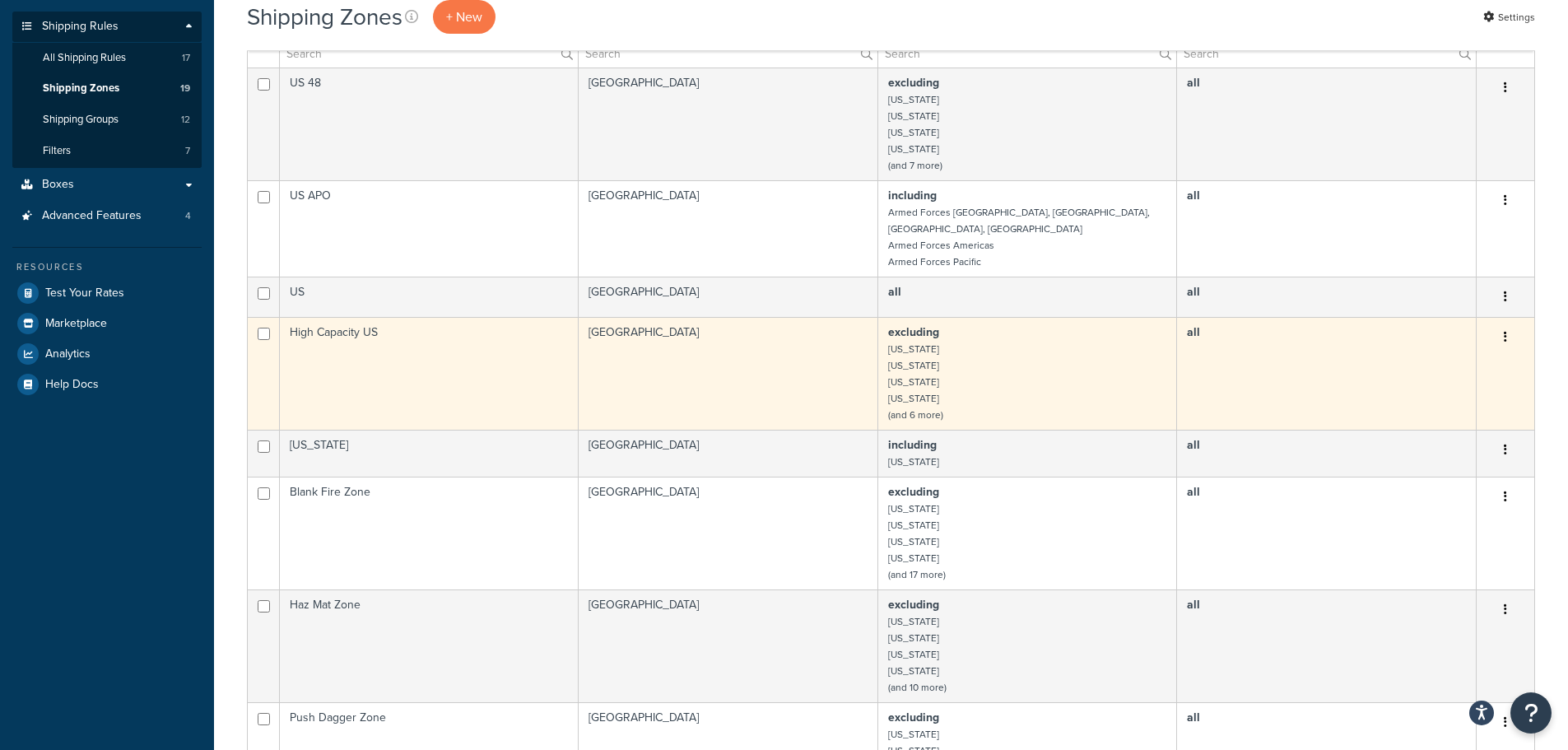
scroll to position [247, 0]
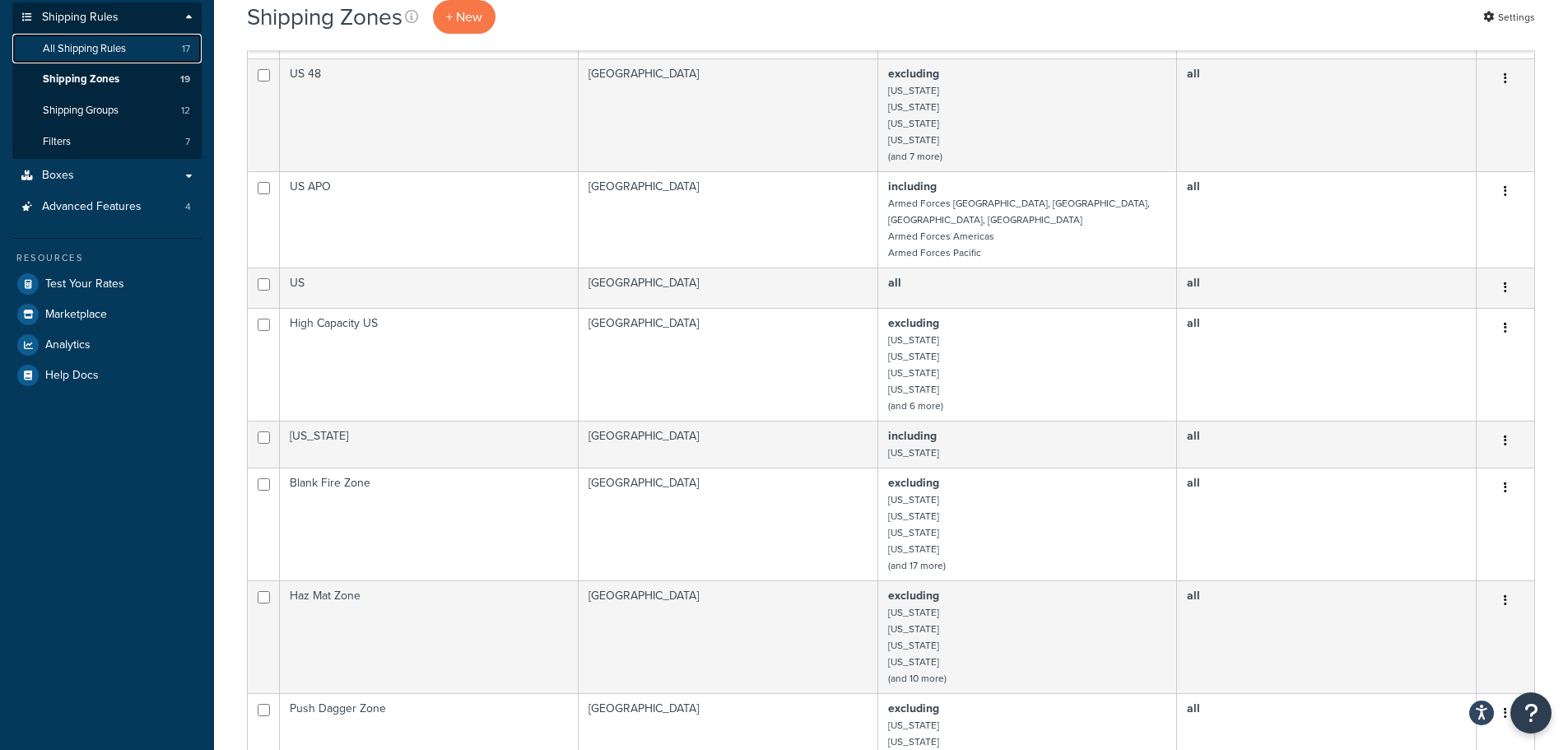
click at [96, 51] on span "All Shipping Rules" at bounding box center [84, 49] width 83 height 14
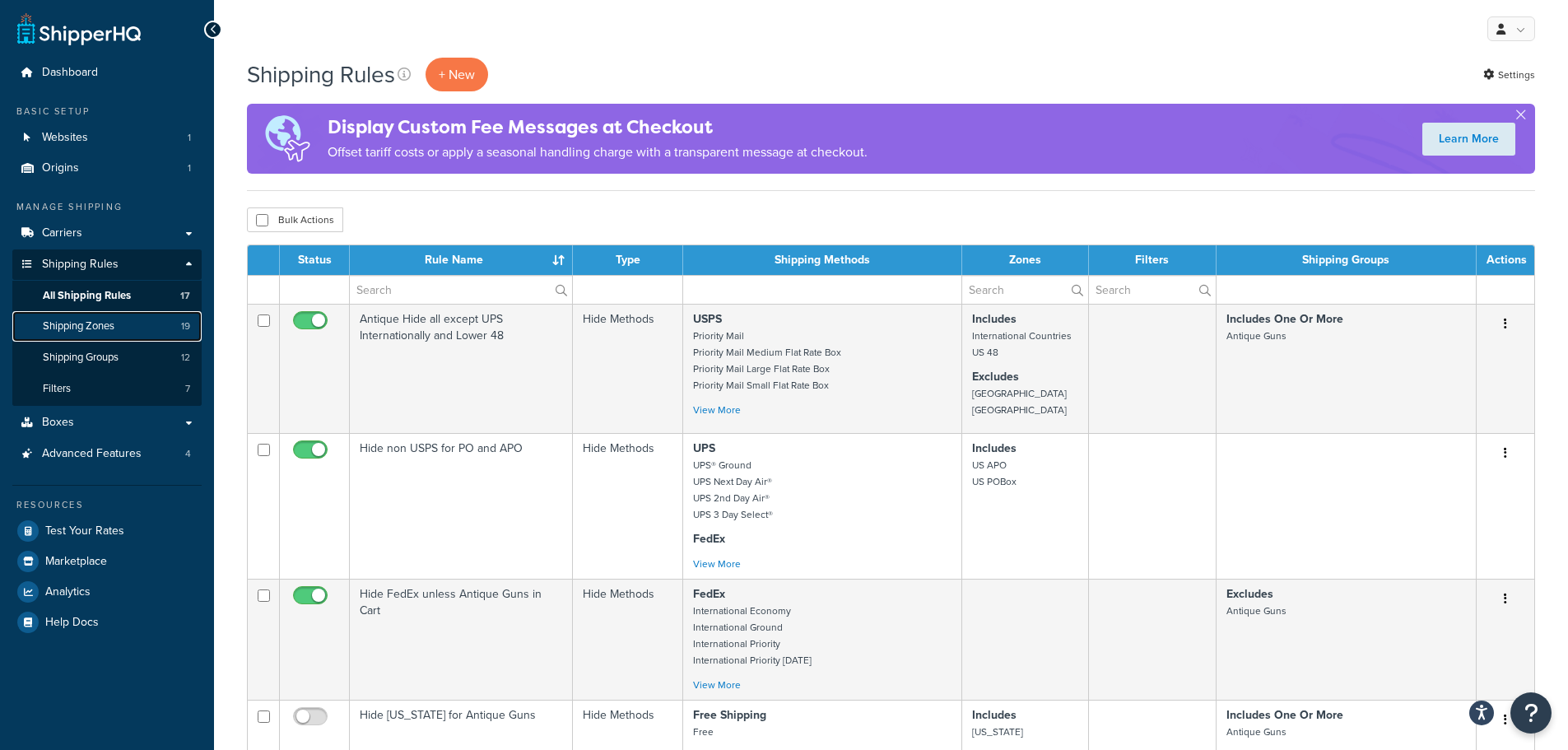
click at [107, 329] on span "Shipping Zones" at bounding box center [78, 326] width 72 height 14
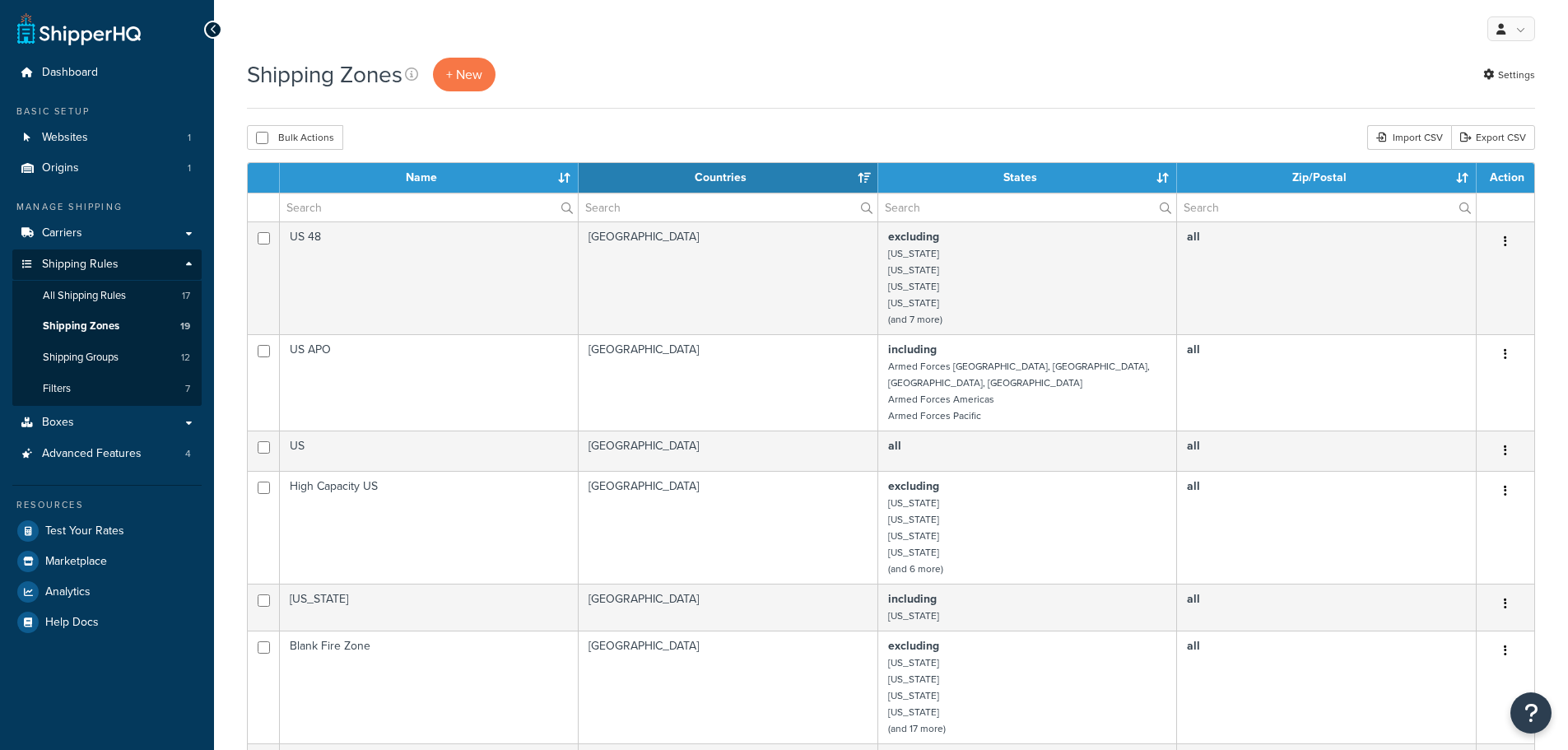
select select "15"
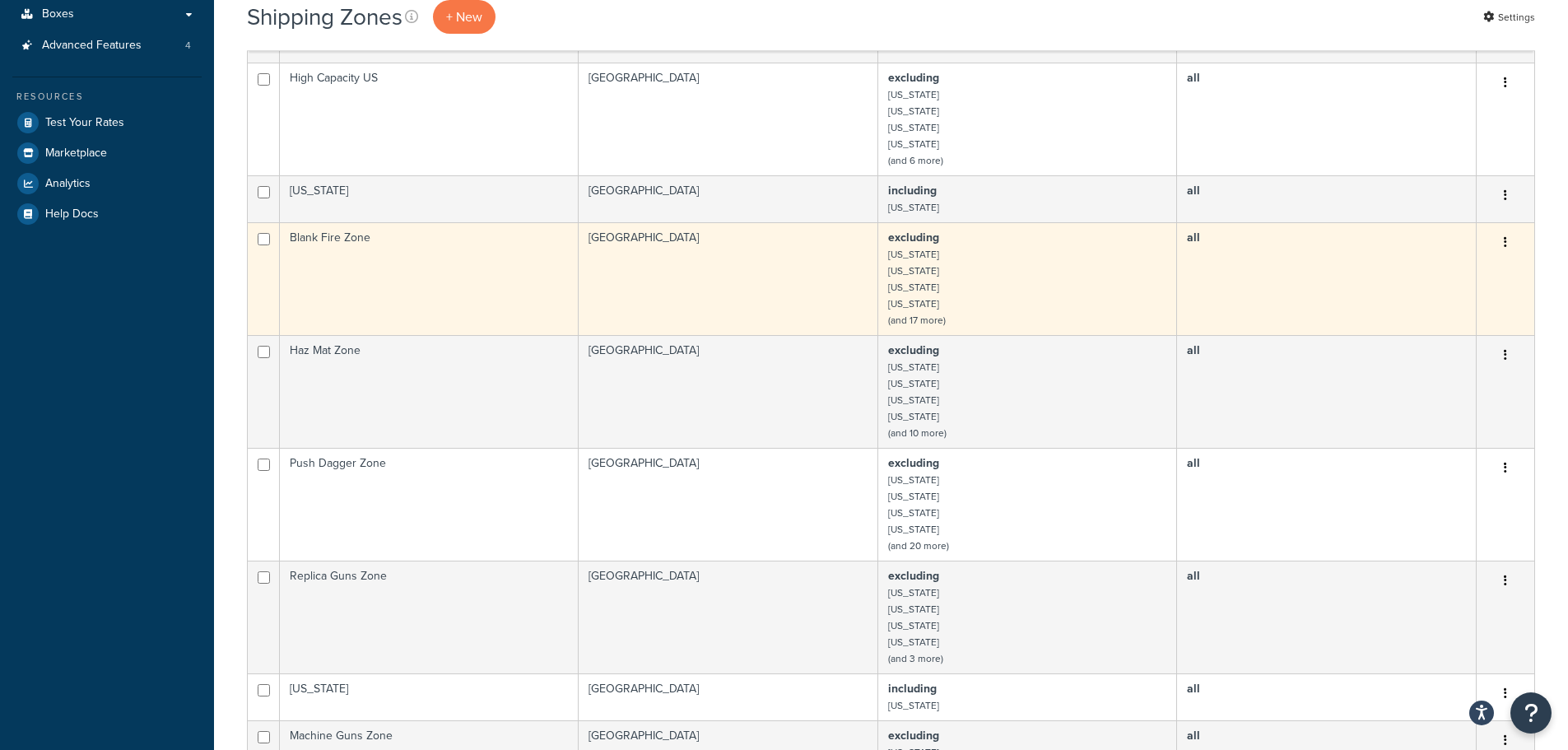
scroll to position [412, 0]
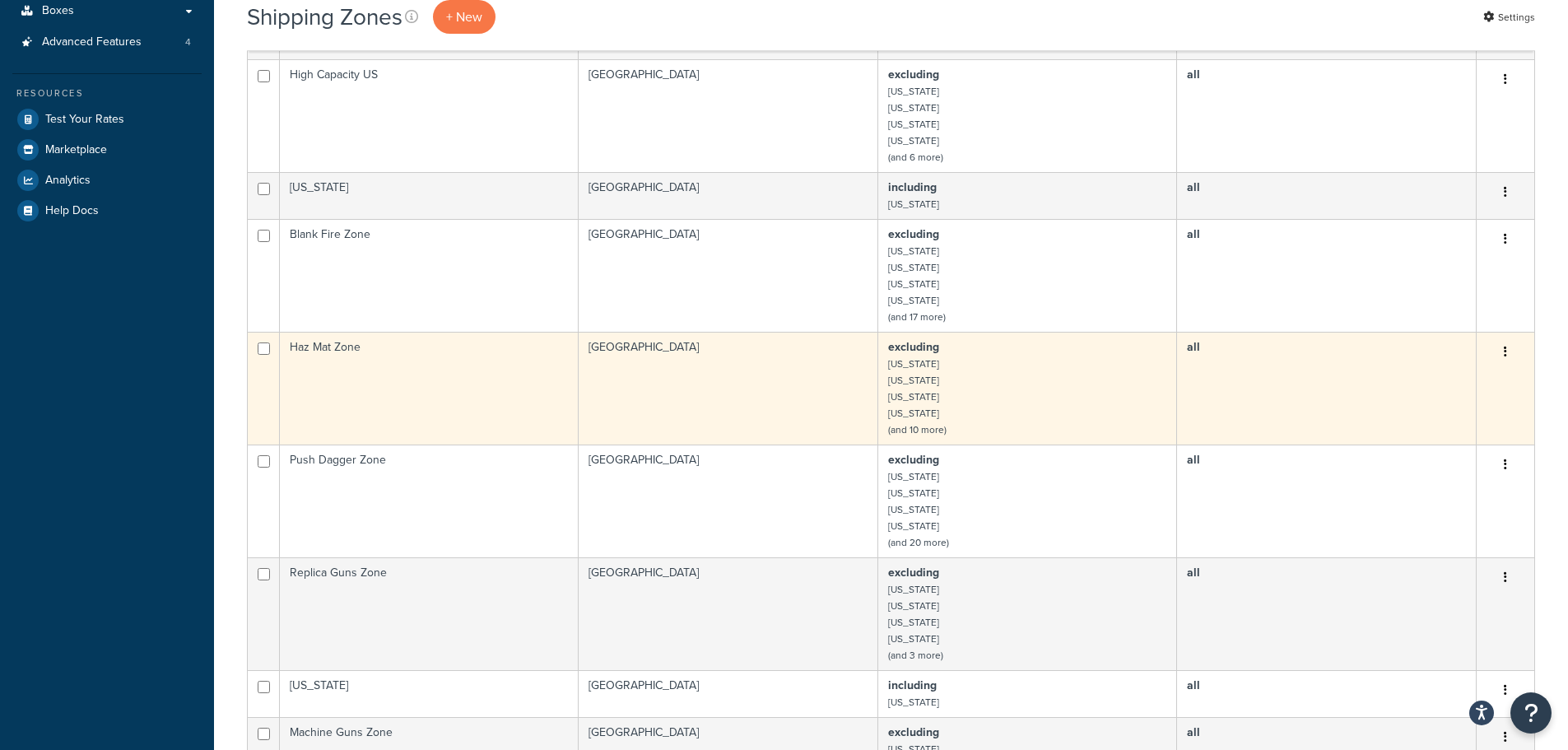
click at [1509, 339] on button "button" at bounding box center [1506, 352] width 23 height 26
click at [1429, 365] on link "Edit" at bounding box center [1439, 368] width 130 height 34
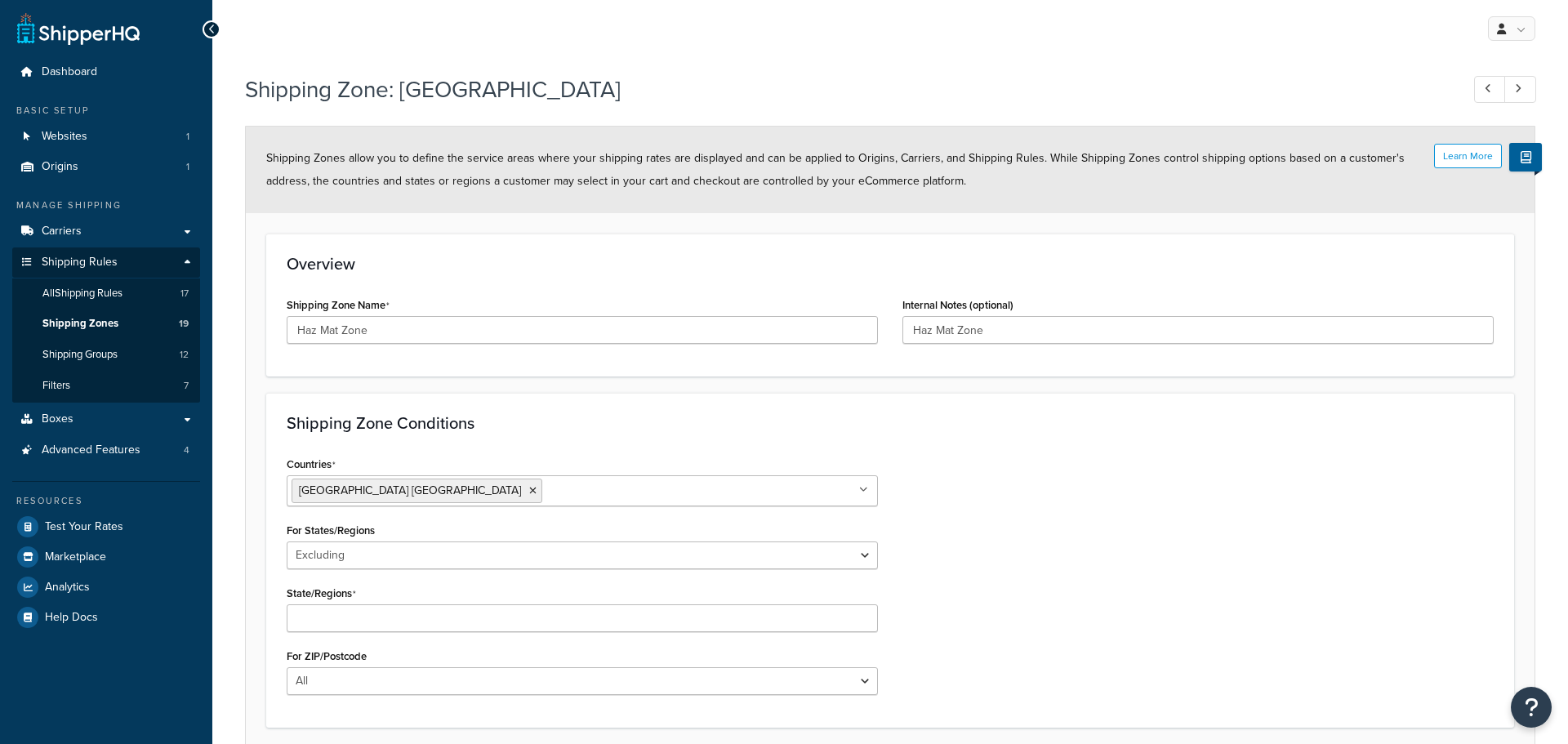
select select "excluding"
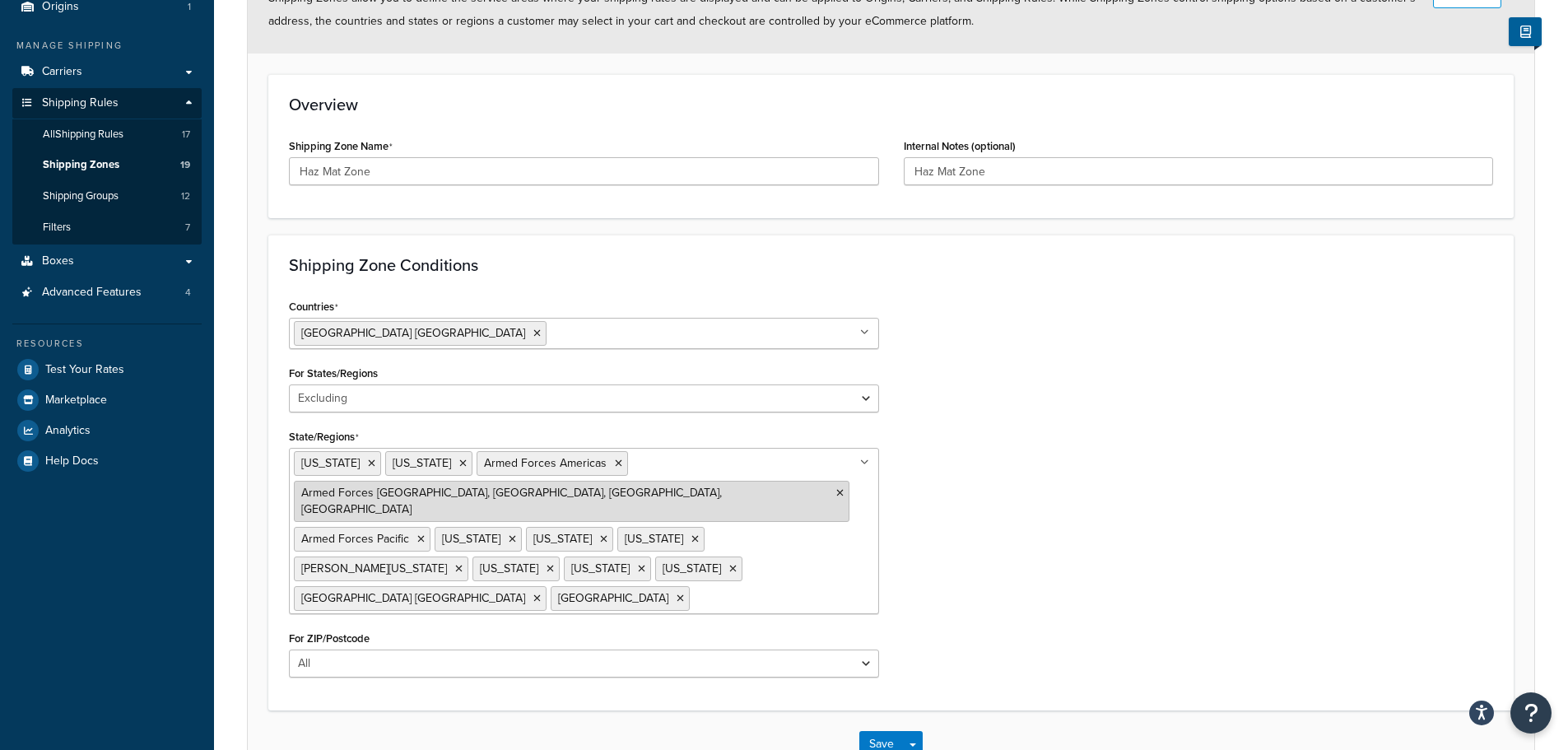
scroll to position [165, 0]
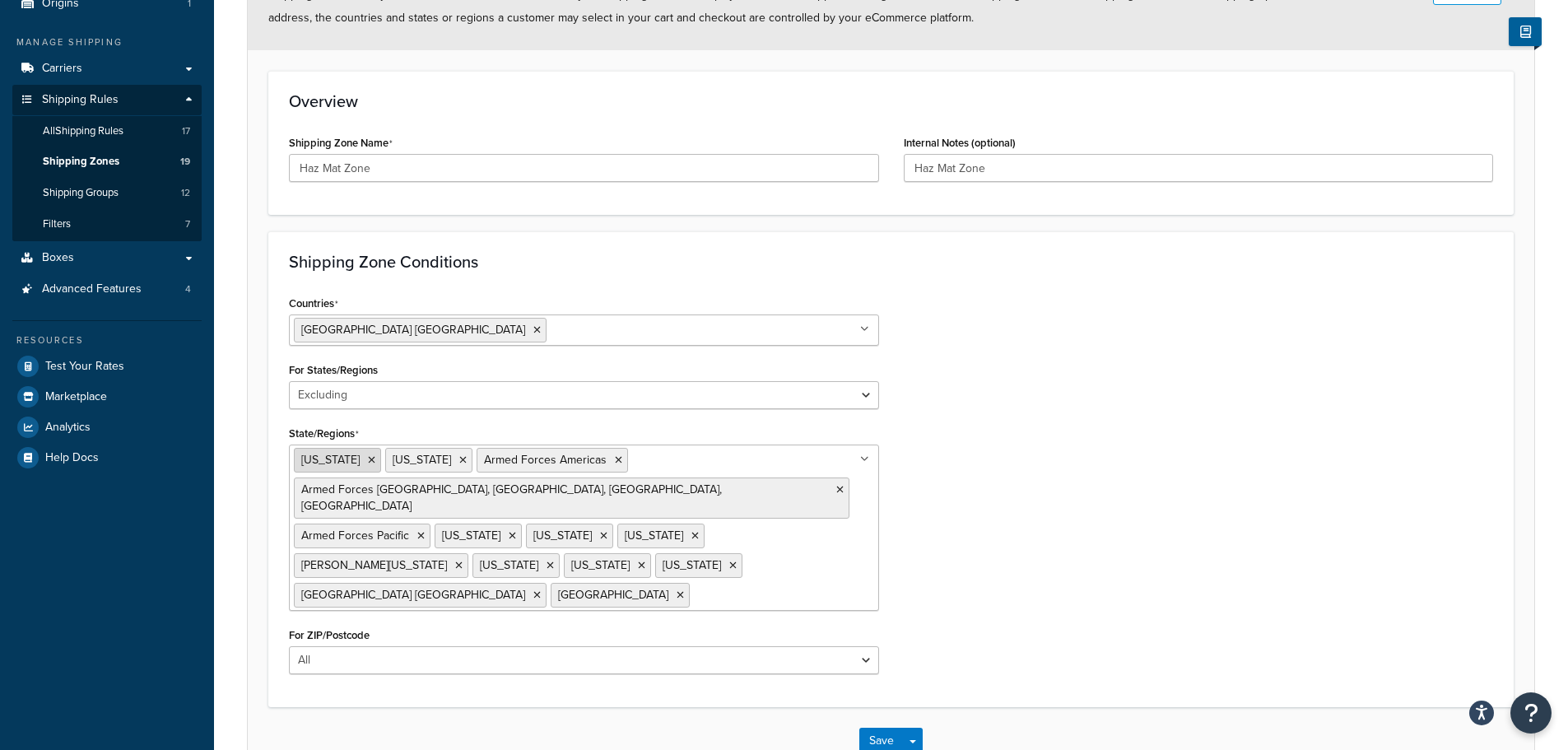
click at [368, 461] on icon at bounding box center [372, 460] width 8 height 10
drag, startPoint x: 1057, startPoint y: 427, endPoint x: 1038, endPoint y: 414, distance: 23.0
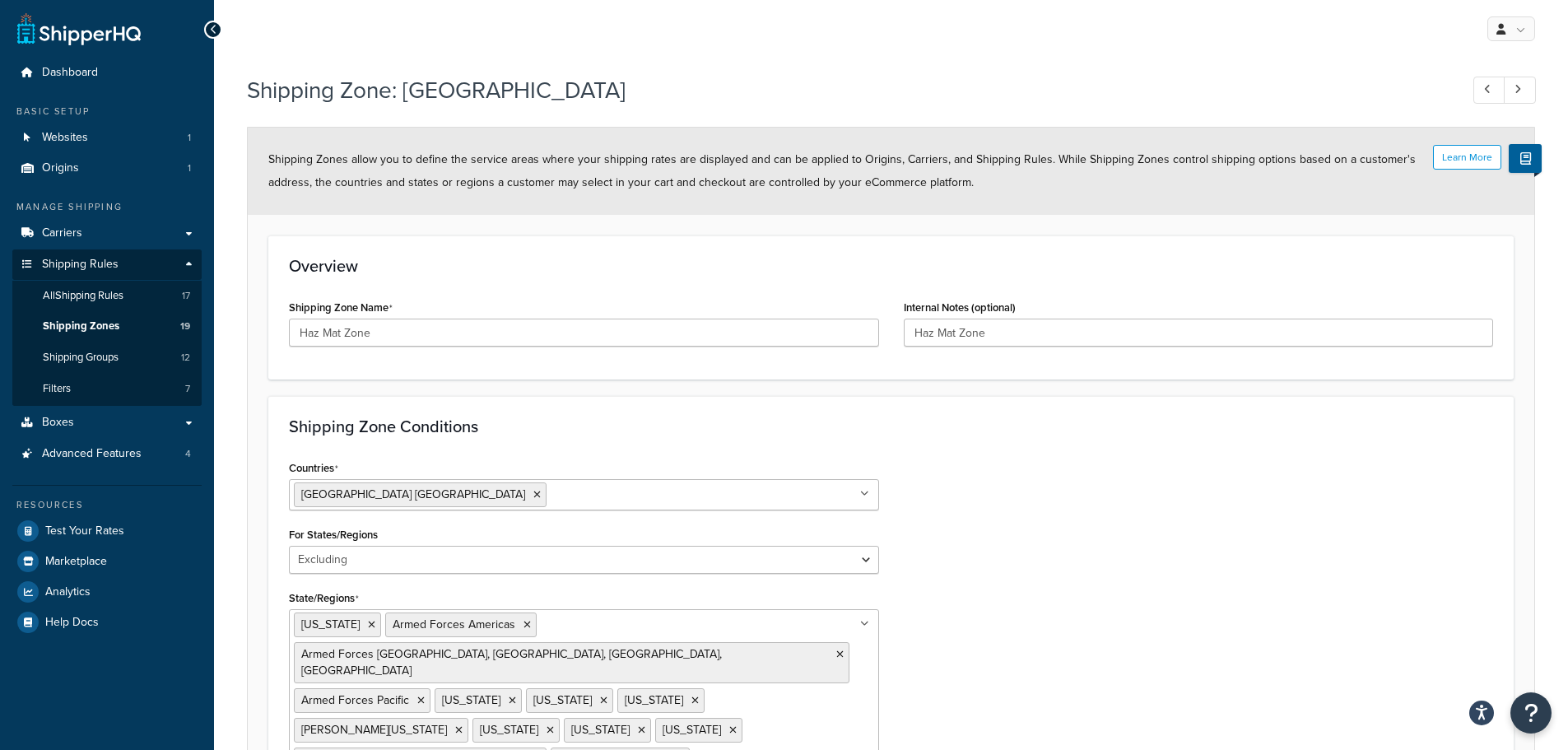
drag, startPoint x: 999, startPoint y: 411, endPoint x: 986, endPoint y: 417, distance: 14.3
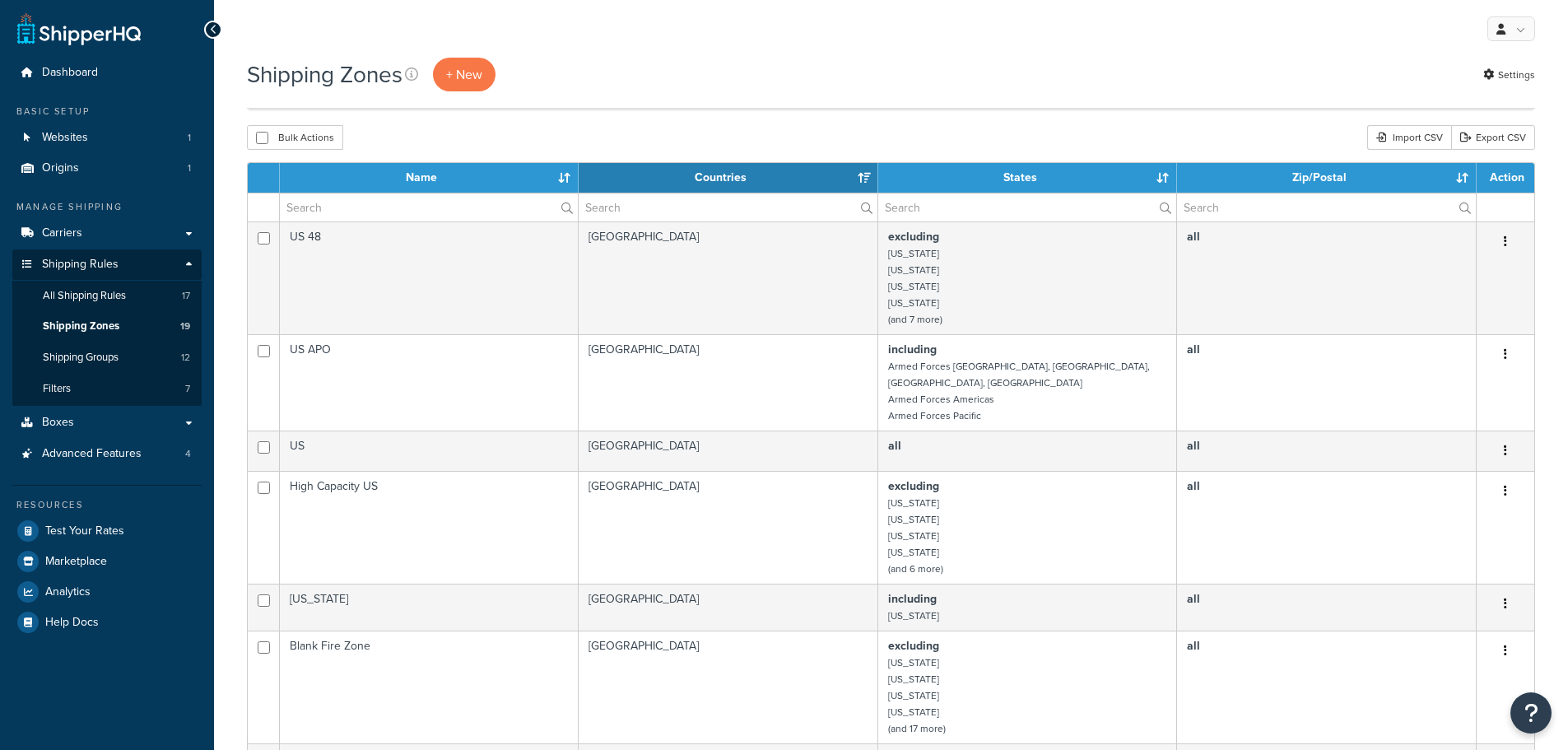
select select "15"
click at [94, 352] on span "Shipping Groups" at bounding box center [80, 358] width 75 height 14
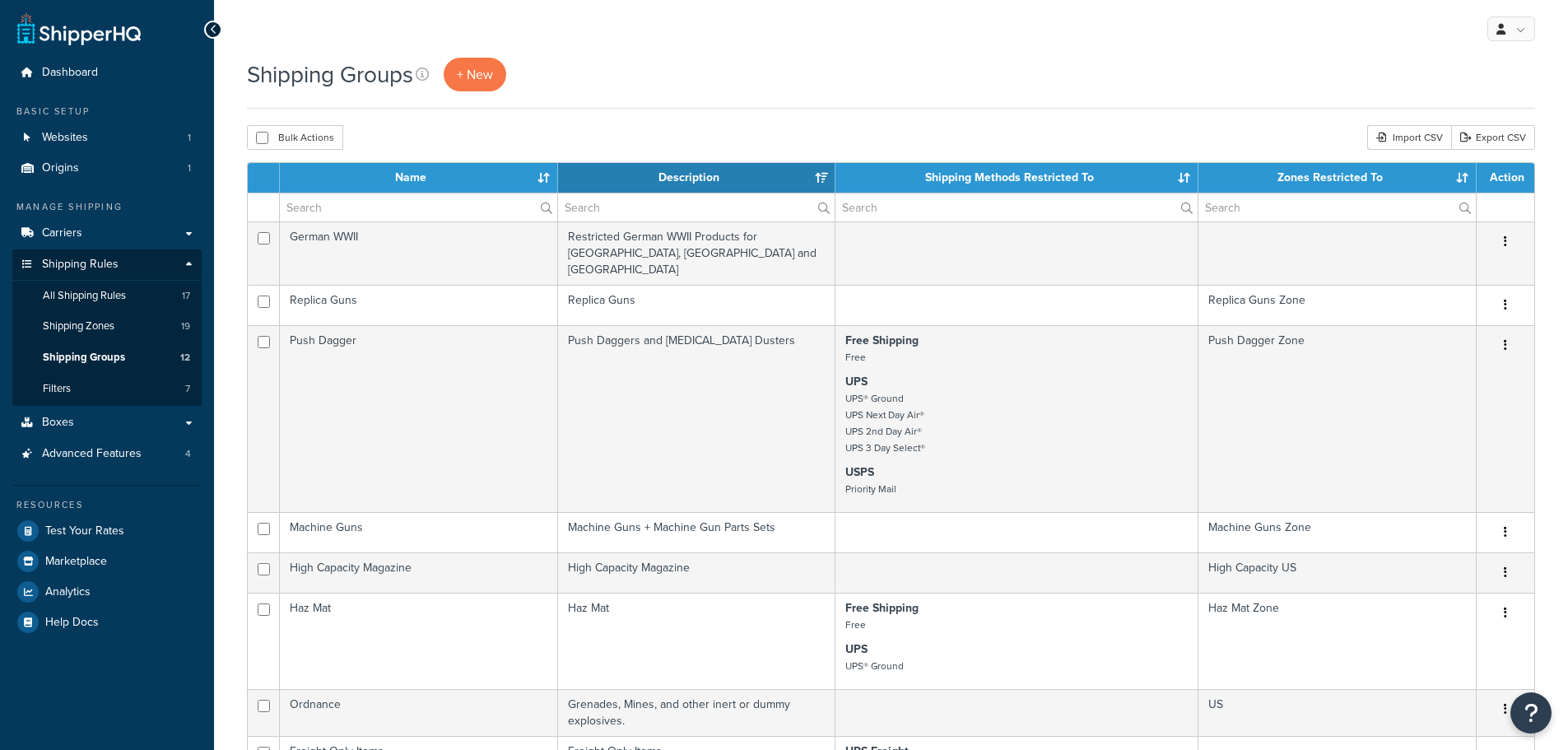
select select "15"
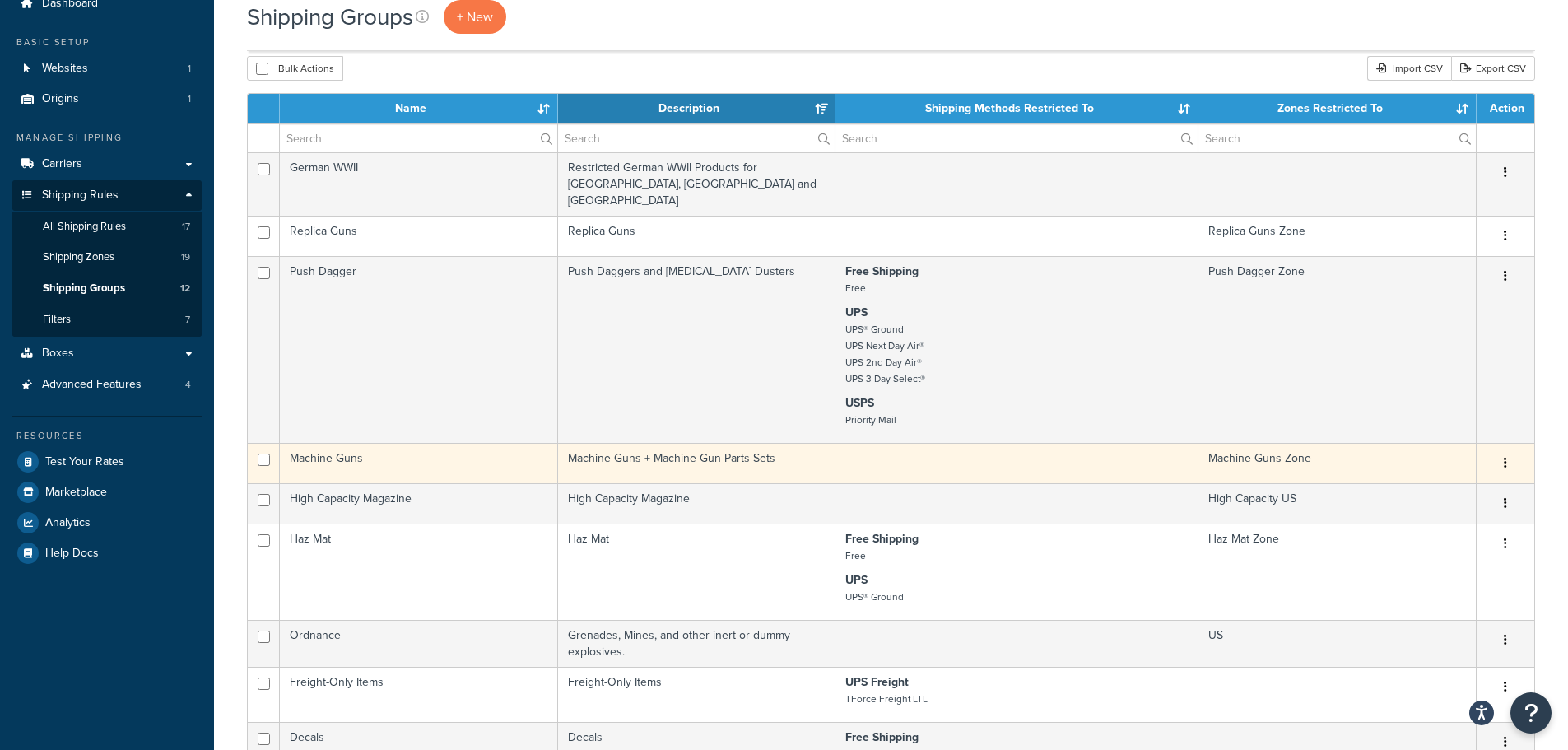
scroll to position [165, 0]
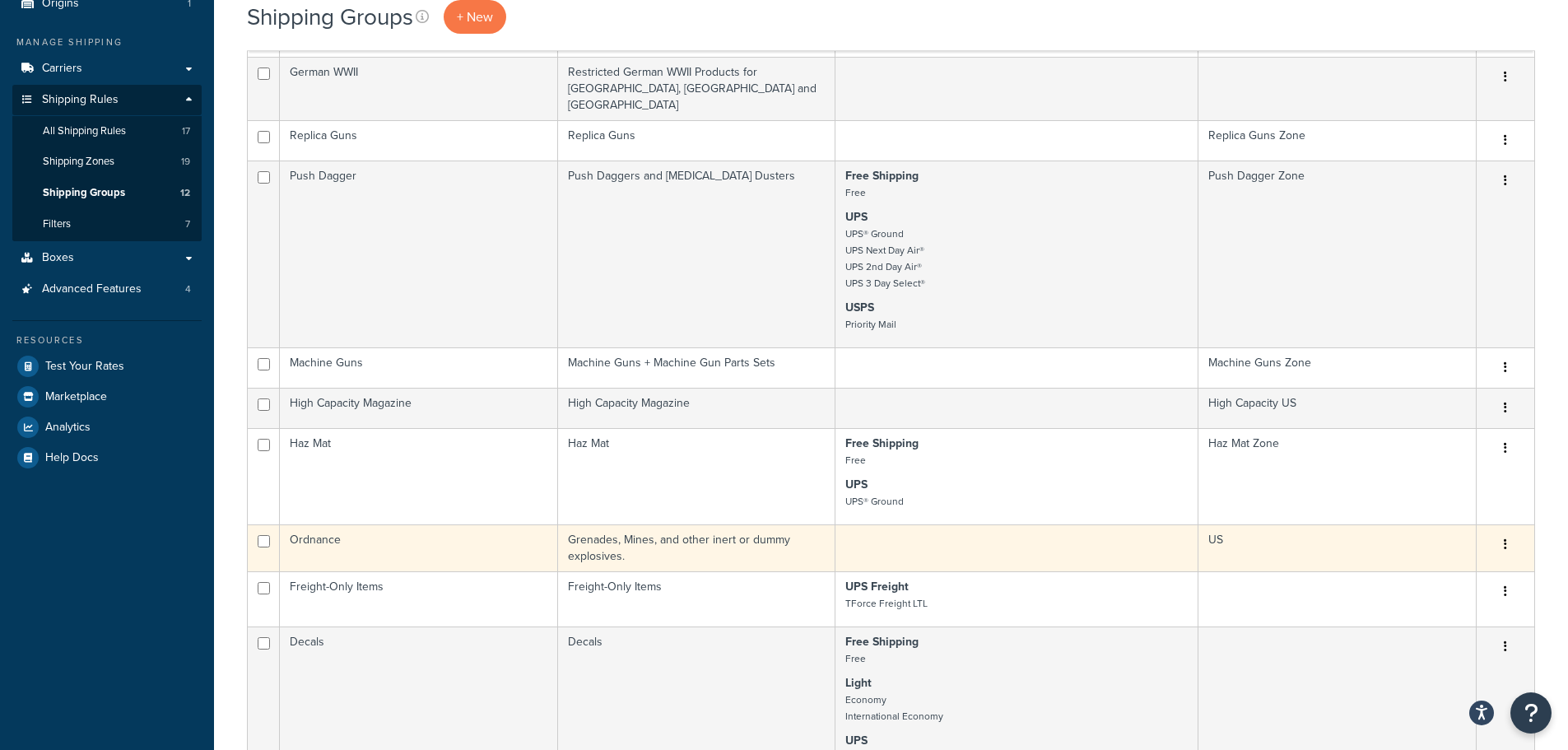
click at [1505, 538] on icon "button" at bounding box center [1506, 544] width 3 height 11
click at [1429, 558] on link "Edit" at bounding box center [1439, 562] width 130 height 34
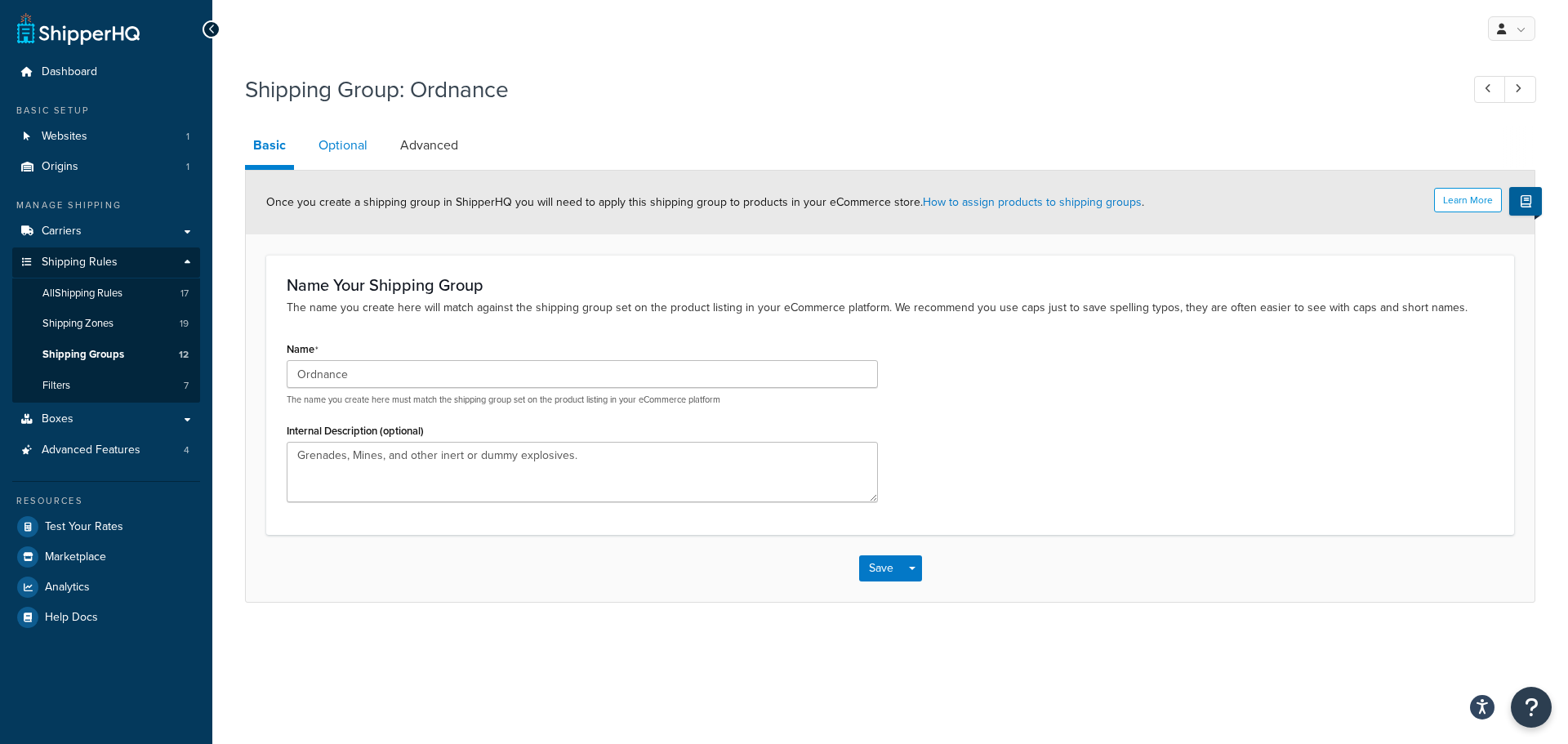
click at [347, 142] on link "Optional" at bounding box center [343, 145] width 65 height 40
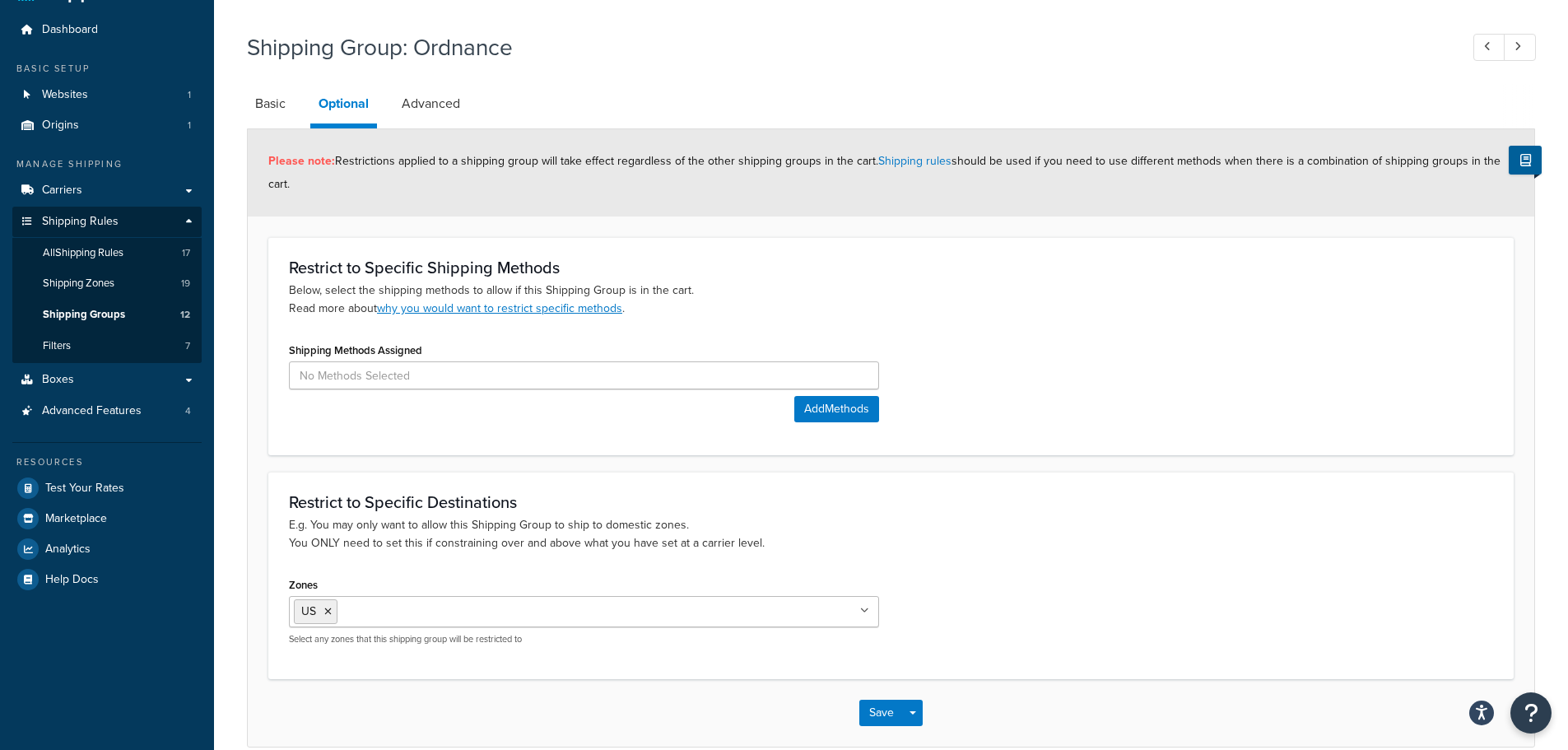
scroll to position [82, 0]
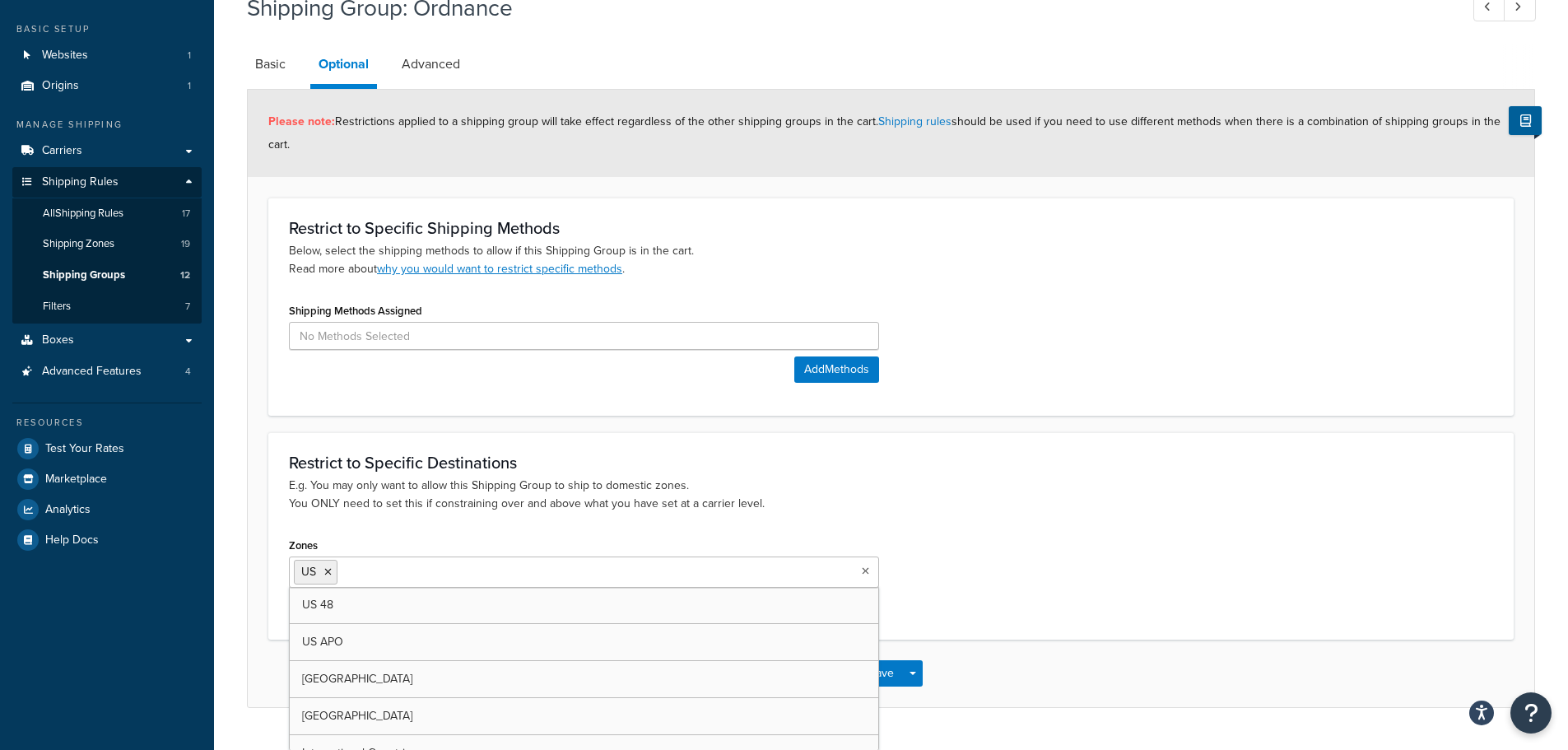
click at [391, 576] on input "Zones" at bounding box center [414, 571] width 146 height 18
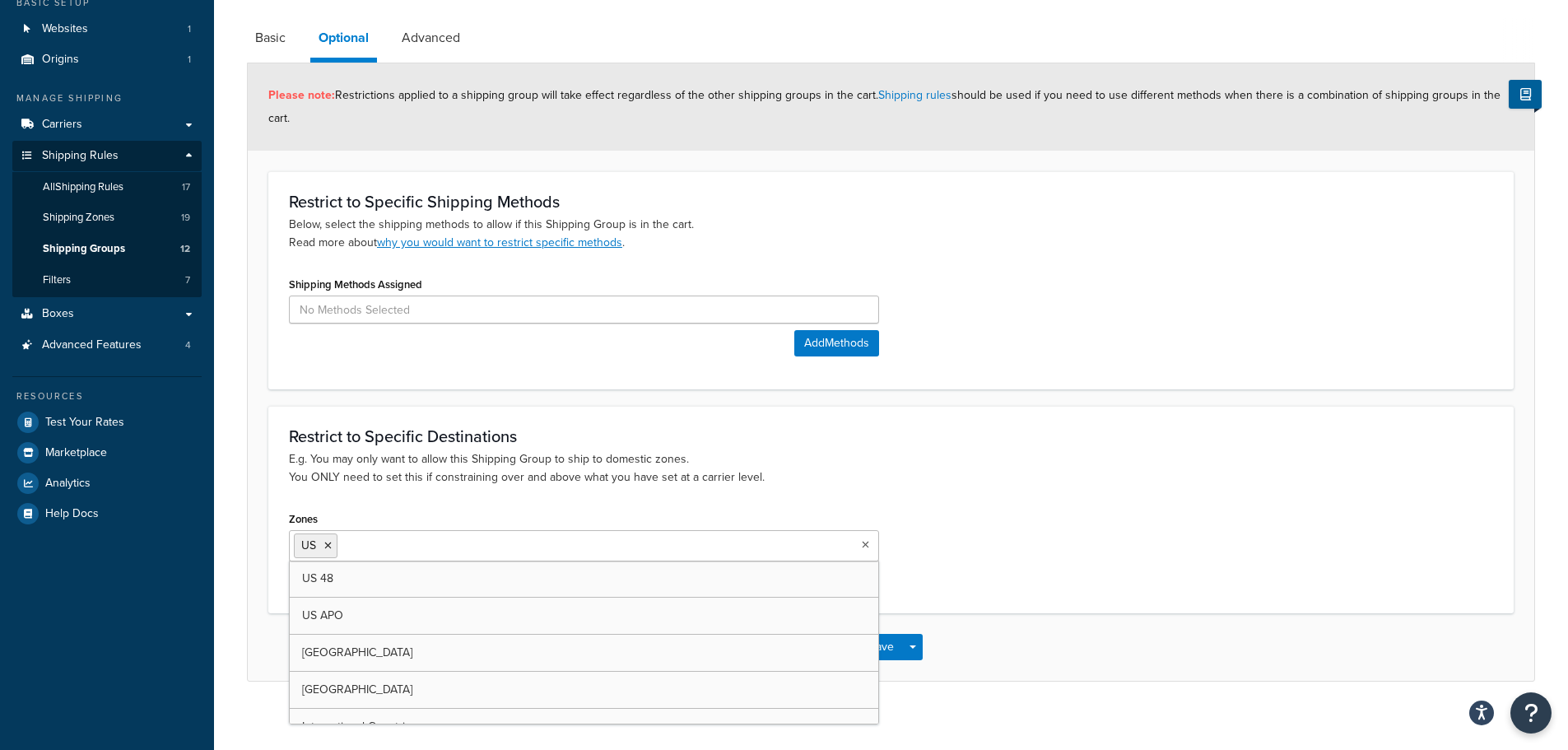
scroll to position [123, 0]
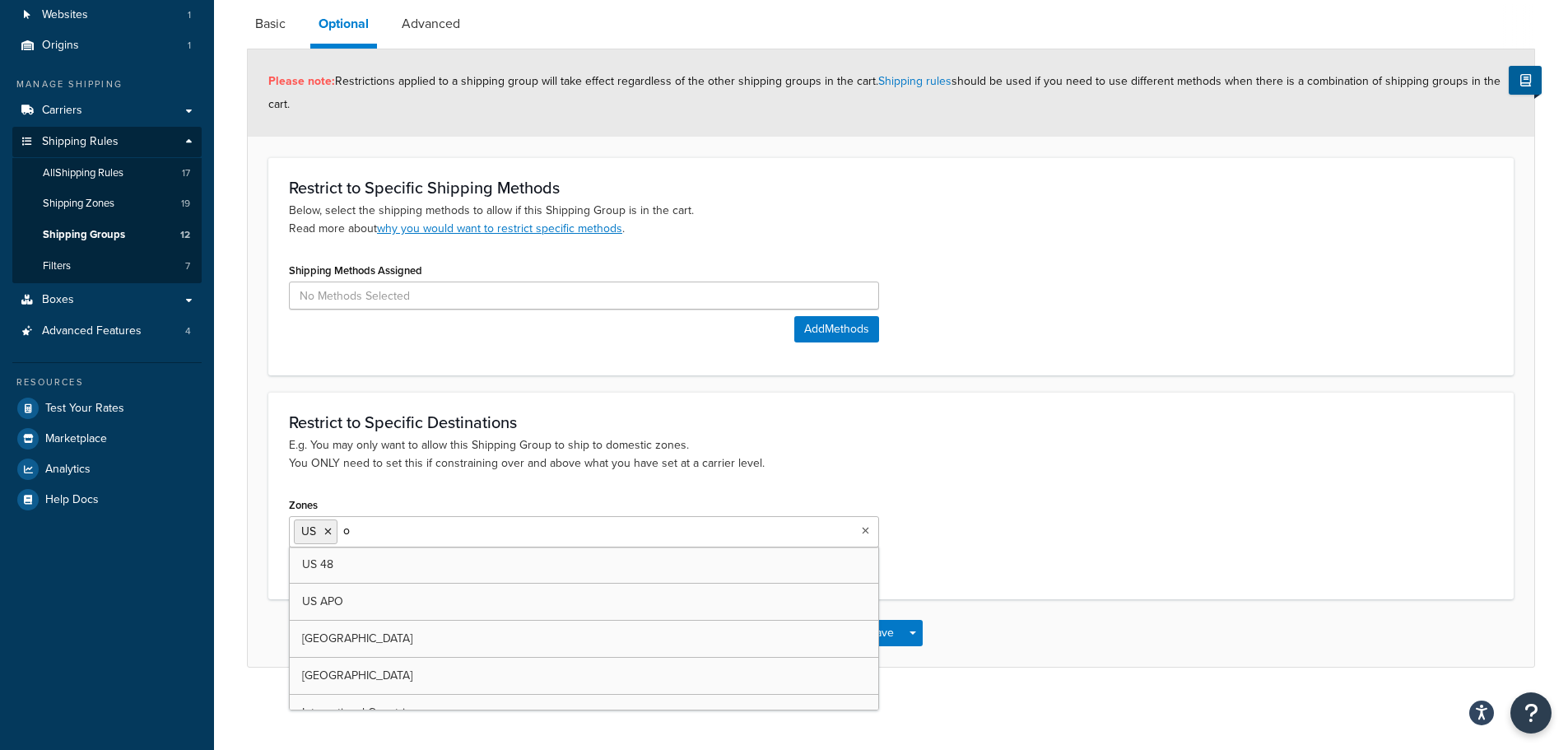
type input "or"
click at [328, 532] on icon at bounding box center [328, 532] width 8 height 10
click at [1006, 461] on p "E.g. You may only want to allow this Shipping Group to ship to domestic zones. …" at bounding box center [890, 454] width 1204 height 36
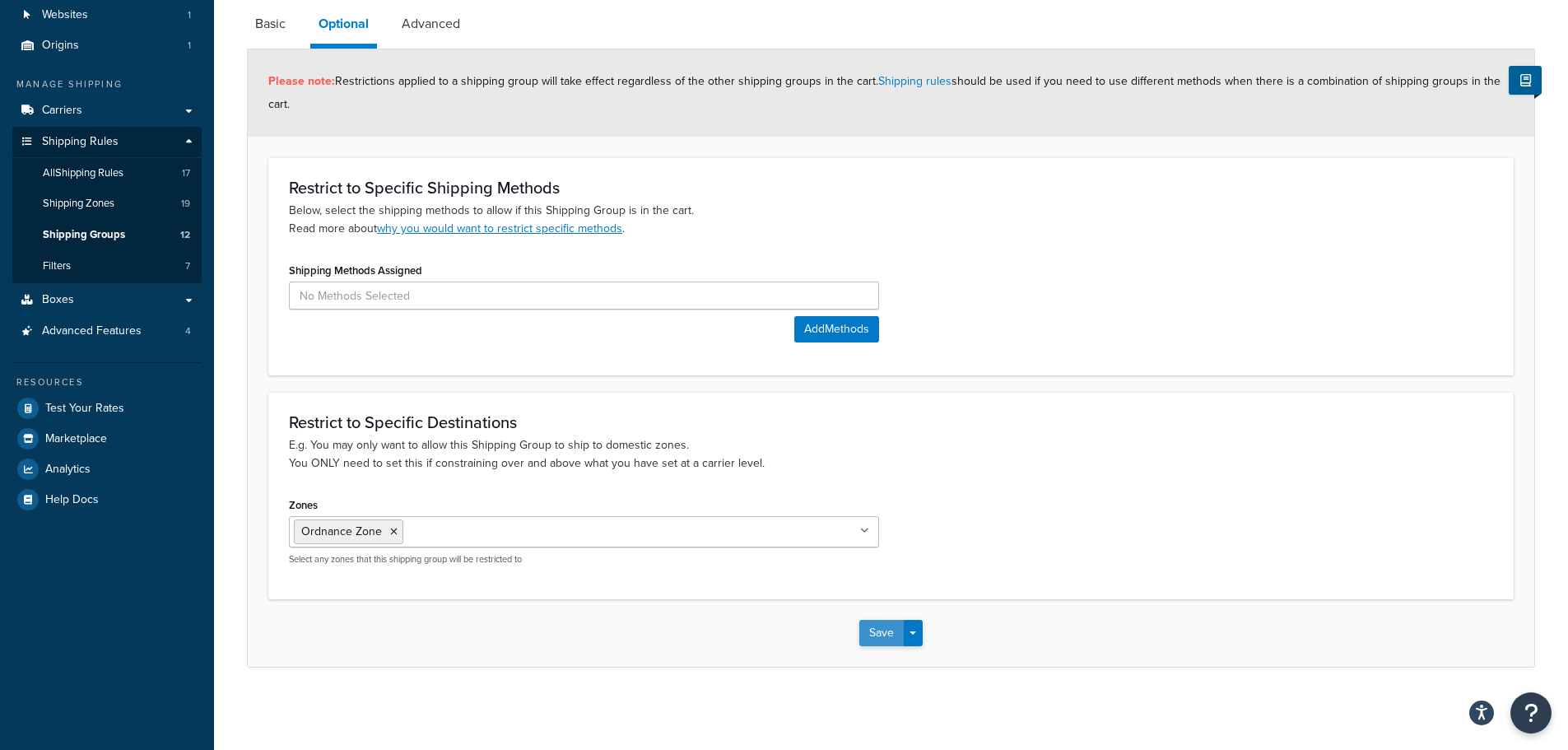
click at [881, 639] on button "Save" at bounding box center [881, 633] width 44 height 26
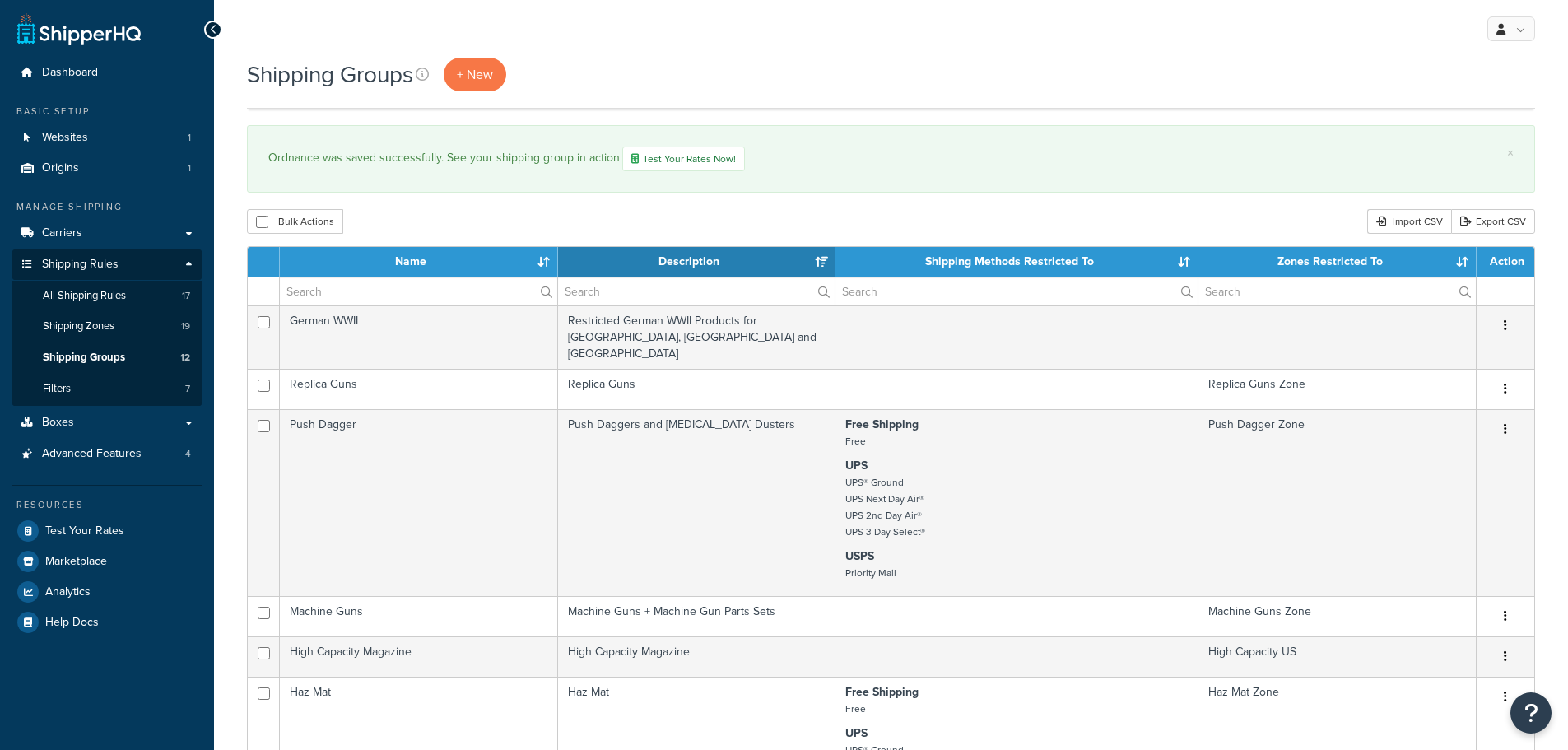
select select "15"
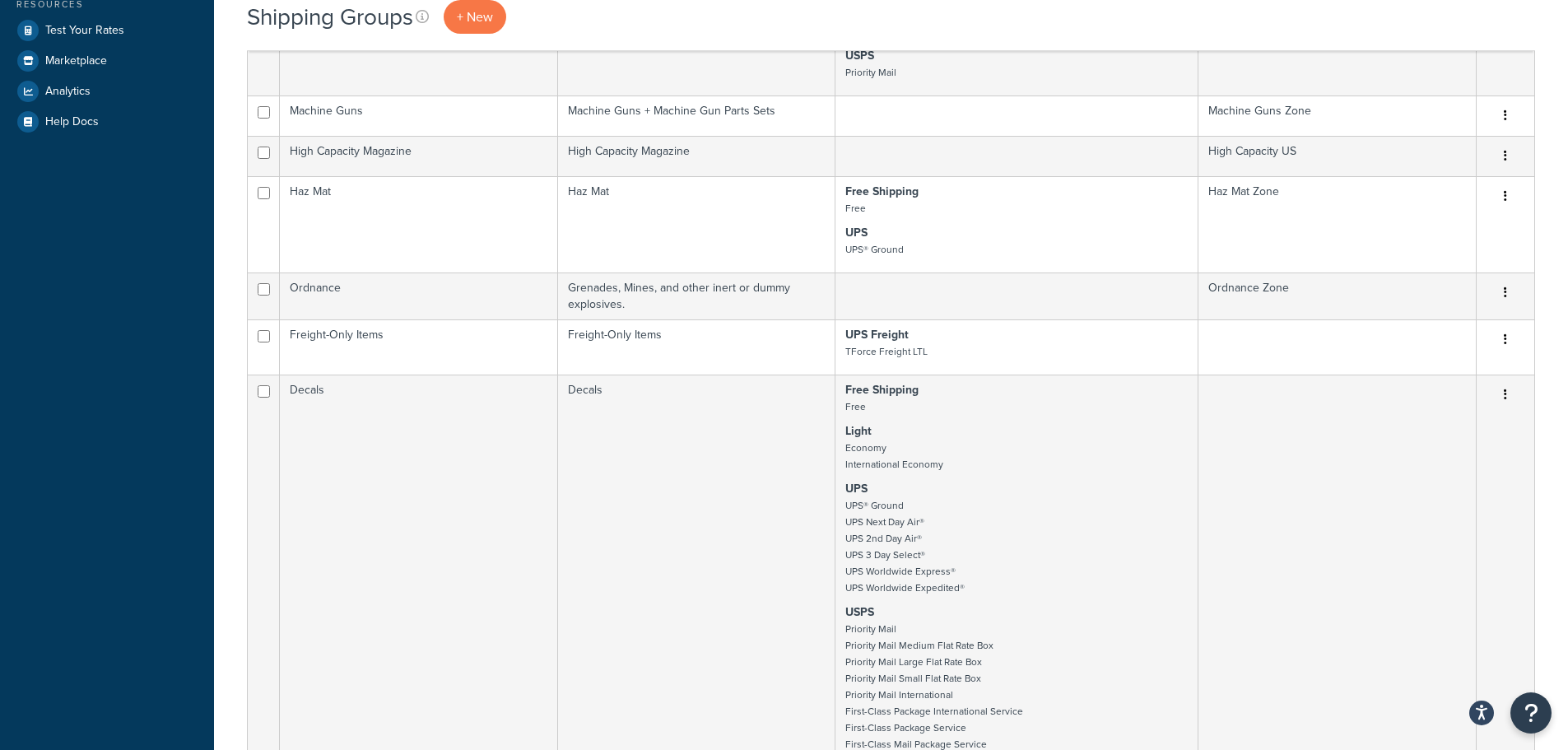
scroll to position [494, 0]
